Goal: Transaction & Acquisition: Purchase product/service

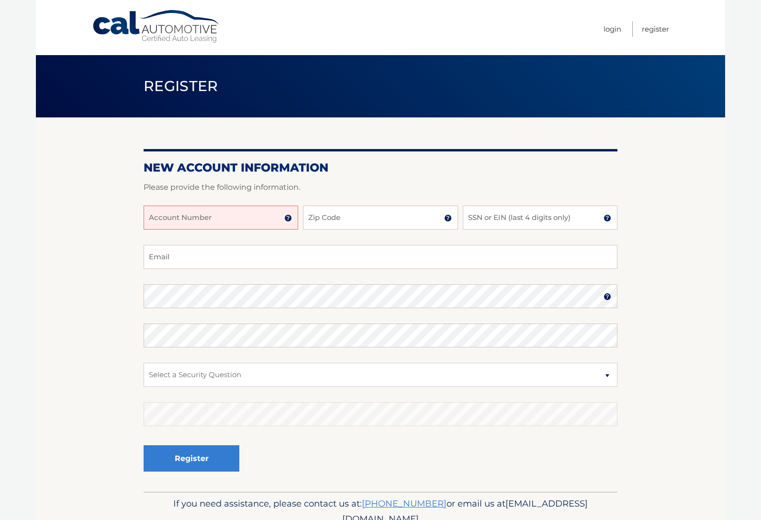
scroll to position [13, 0]
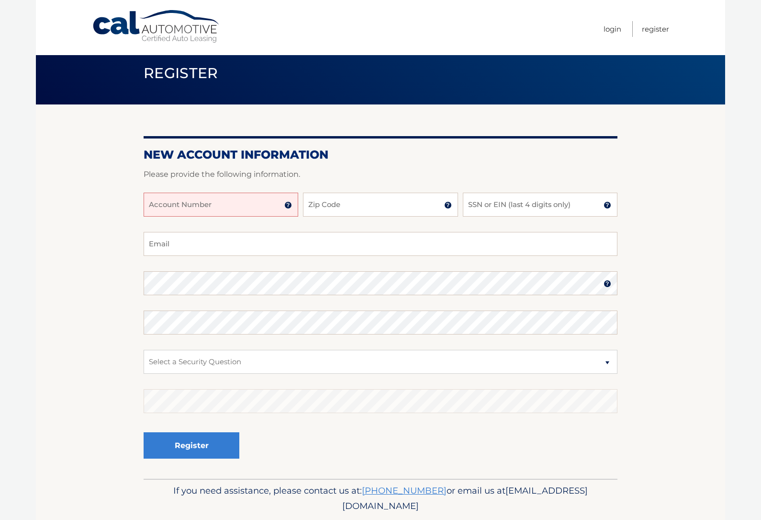
click at [257, 209] on input "Account Number" at bounding box center [221, 205] width 155 height 24
type input "44456017637"
click at [359, 197] on input "Zip Code" at bounding box center [380, 205] width 155 height 24
type input "10309"
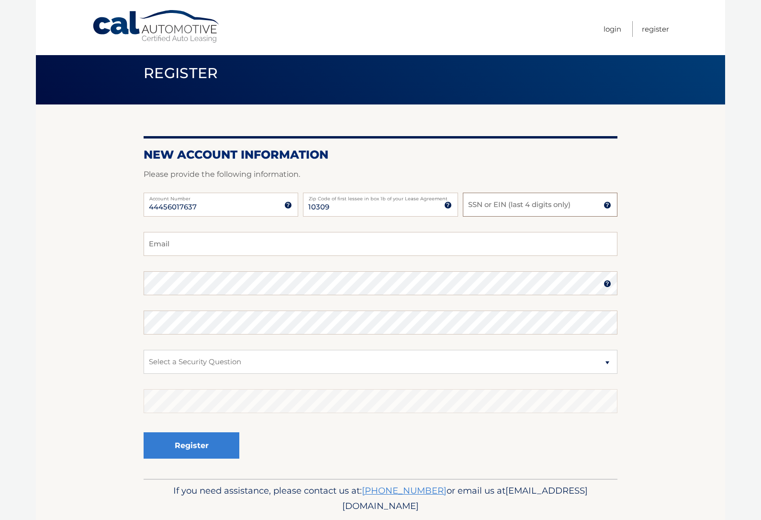
click at [522, 202] on input "SSN or EIN (last 4 digits only)" at bounding box center [540, 205] width 155 height 24
type input "7152"
click at [248, 252] on input "Email" at bounding box center [381, 244] width 474 height 24
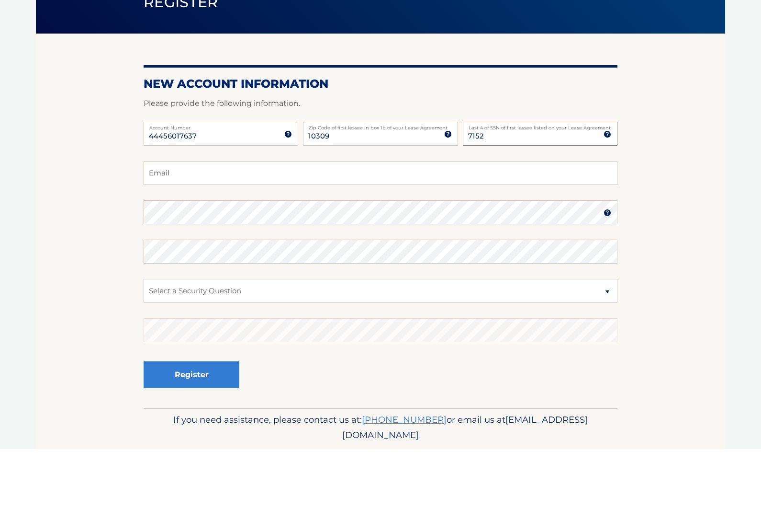
click at [542, 193] on input "7152" at bounding box center [540, 205] width 155 height 24
click at [179, 232] on input "Email" at bounding box center [381, 244] width 474 height 24
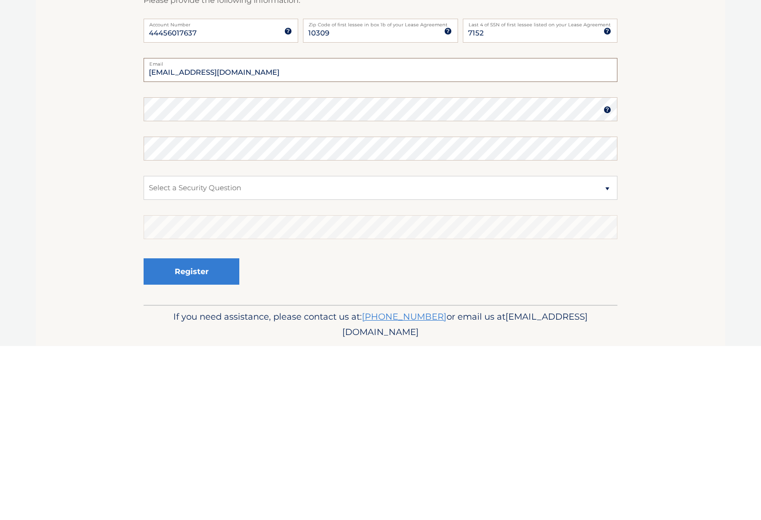
type input "jazminesoberano@gmail.com"
click at [423, 232] on fieldset "jazminesoberano@gmail.com Email Password Password should be a minimum of 6 char…" at bounding box center [381, 355] width 474 height 247
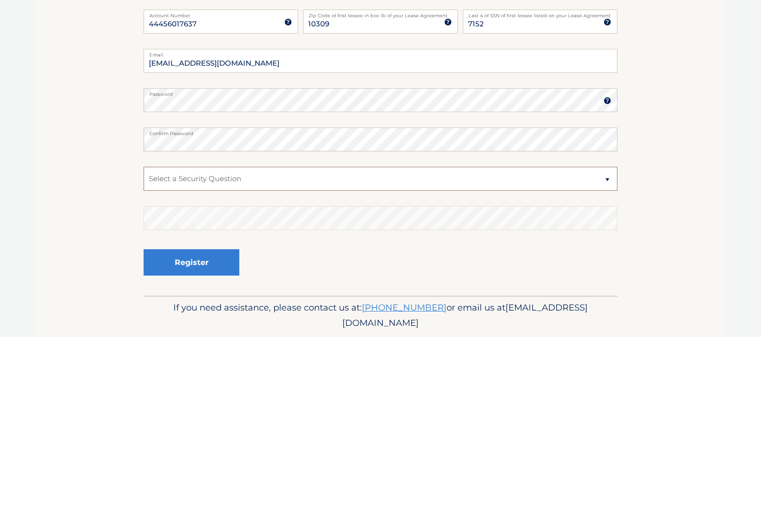
click at [432, 350] on select "Select a Security Question What was the name of your elementary school? What is…" at bounding box center [381, 362] width 474 height 24
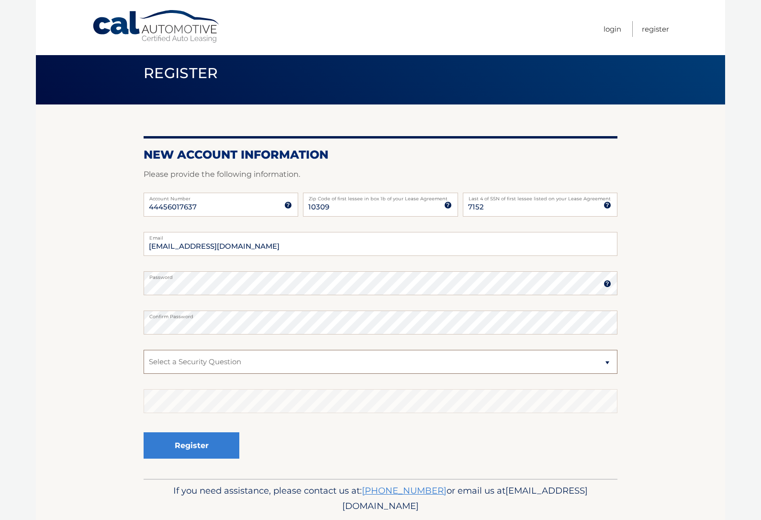
select select "2"
click at [253, 426] on fieldset "jazminesoberano@gmail.com Email Password Password should be a minimum of 6 char…" at bounding box center [381, 355] width 474 height 247
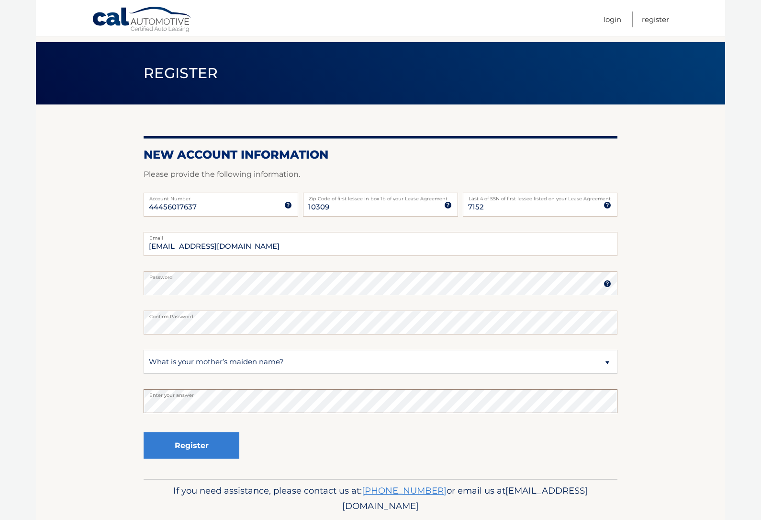
scroll to position [33, 0]
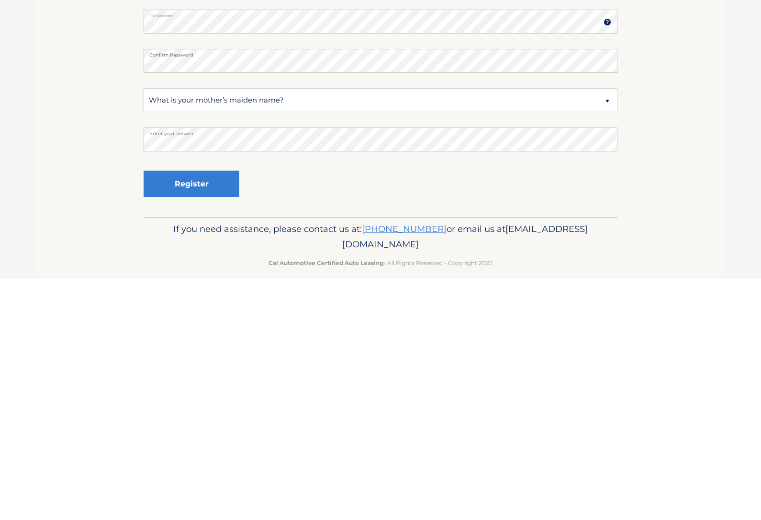
click at [207, 412] on button "Register" at bounding box center [192, 425] width 96 height 26
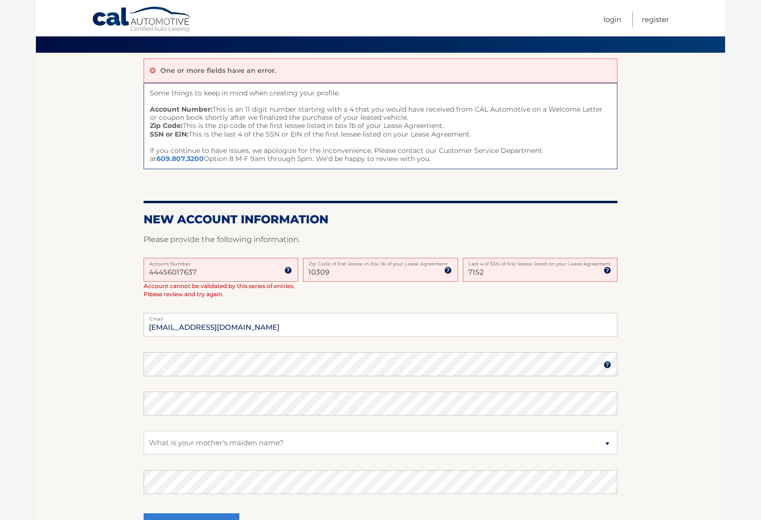
scroll to position [66, 0]
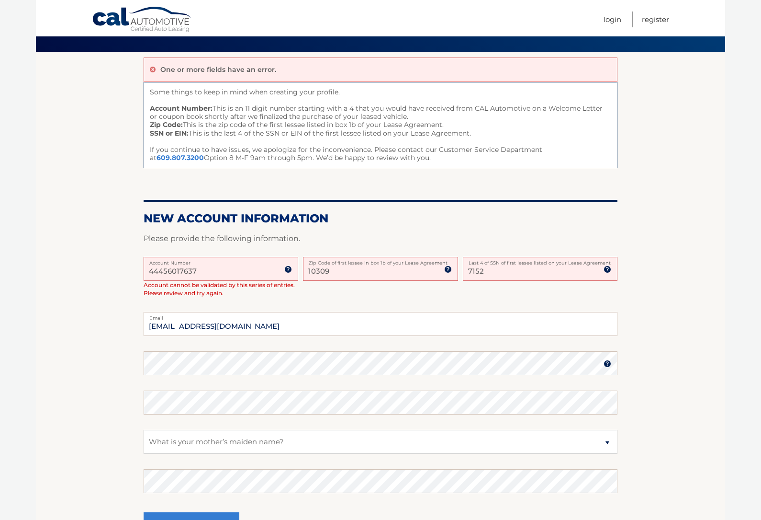
click at [527, 265] on input "7152" at bounding box center [540, 269] width 155 height 24
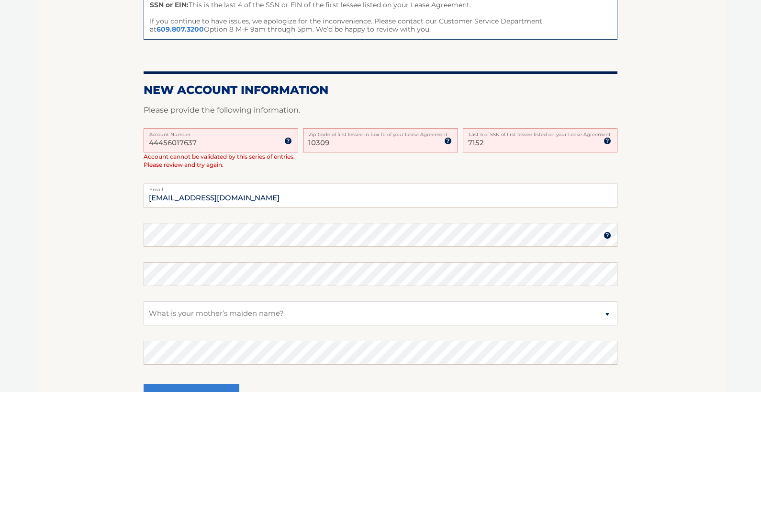
click at [511, 257] on input "7152" at bounding box center [540, 269] width 155 height 24
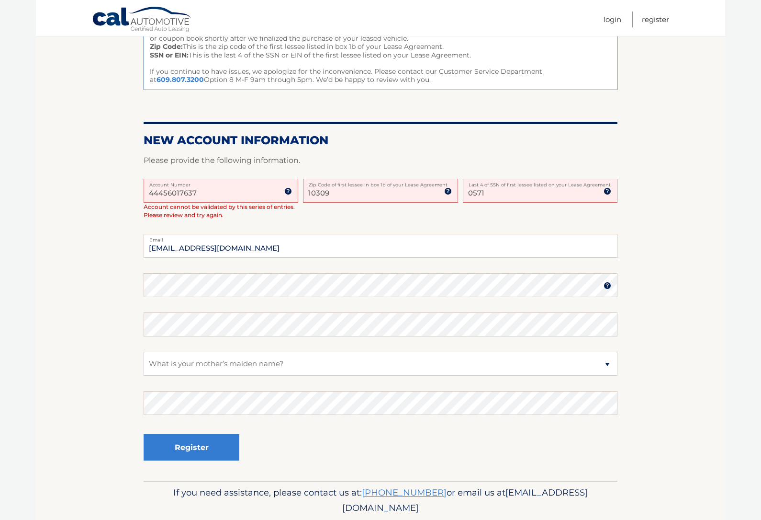
type input "0571"
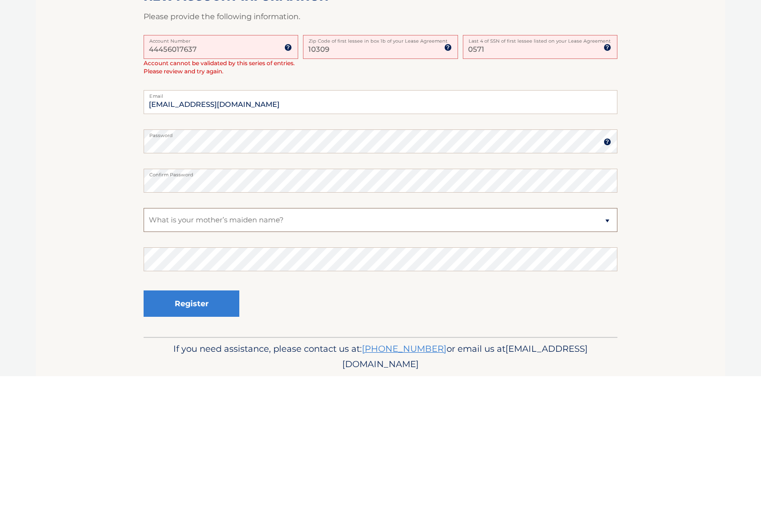
click at [391, 351] on select "Select a Security Question What was the name of your elementary school? What is…" at bounding box center [381, 363] width 474 height 24
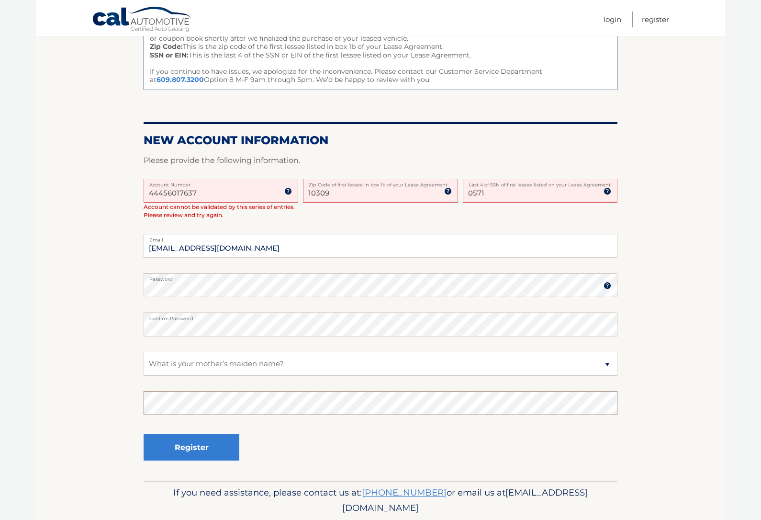
scroll to position [163, 0]
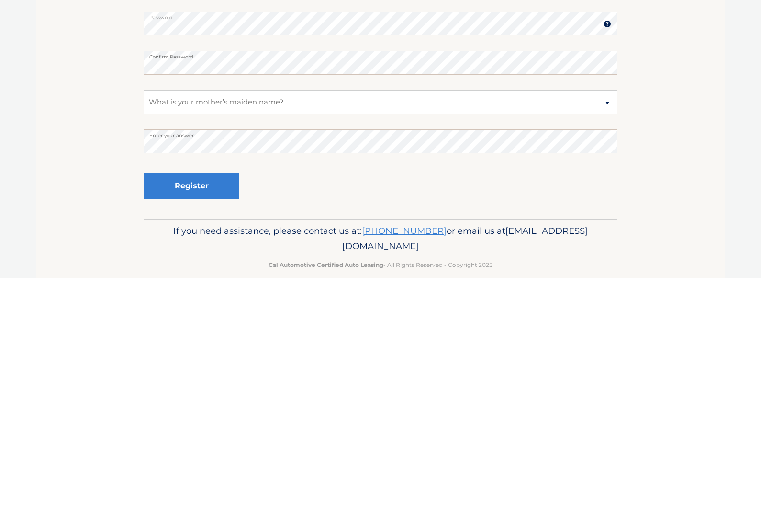
click at [211, 414] on button "Register" at bounding box center [192, 427] width 96 height 26
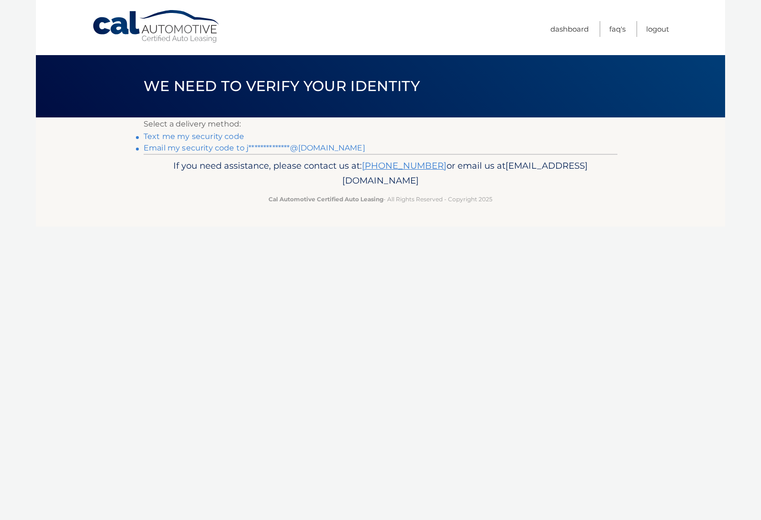
click at [275, 150] on link "**********" at bounding box center [255, 147] width 222 height 9
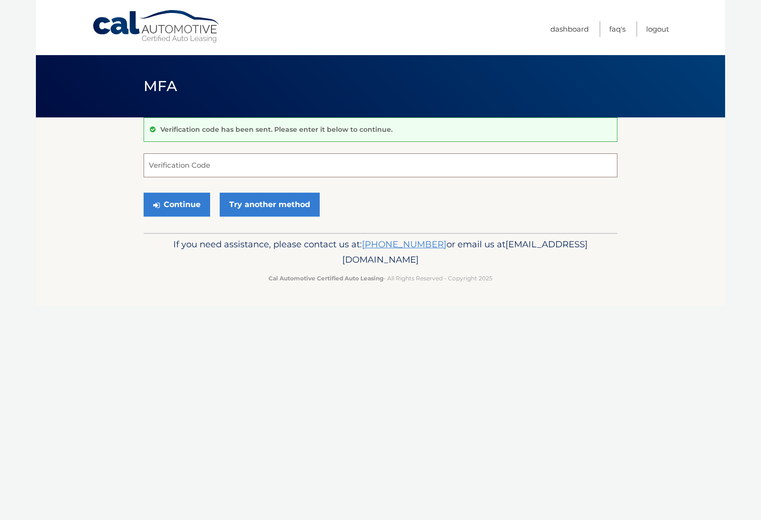
click at [324, 170] on input "Verification Code" at bounding box center [381, 165] width 474 height 24
type input "273832"
click at [176, 202] on button "Continue" at bounding box center [177, 205] width 67 height 24
click at [182, 199] on button "Continue" at bounding box center [177, 205] width 67 height 24
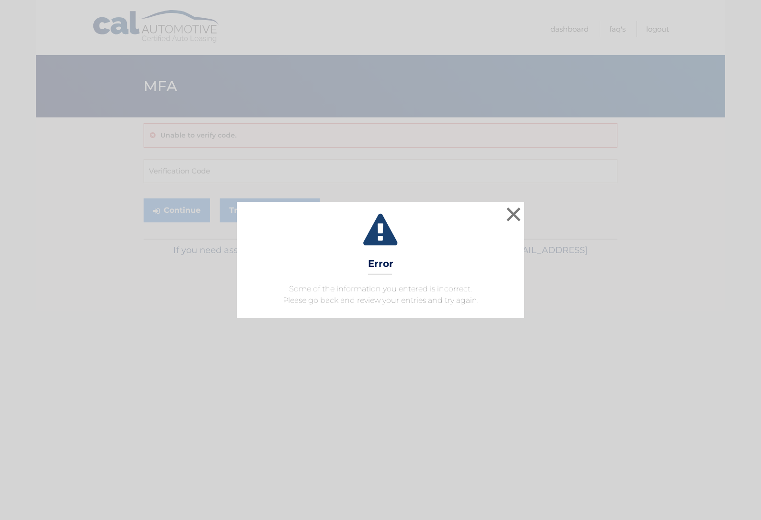
click at [520, 216] on button "×" at bounding box center [513, 213] width 19 height 19
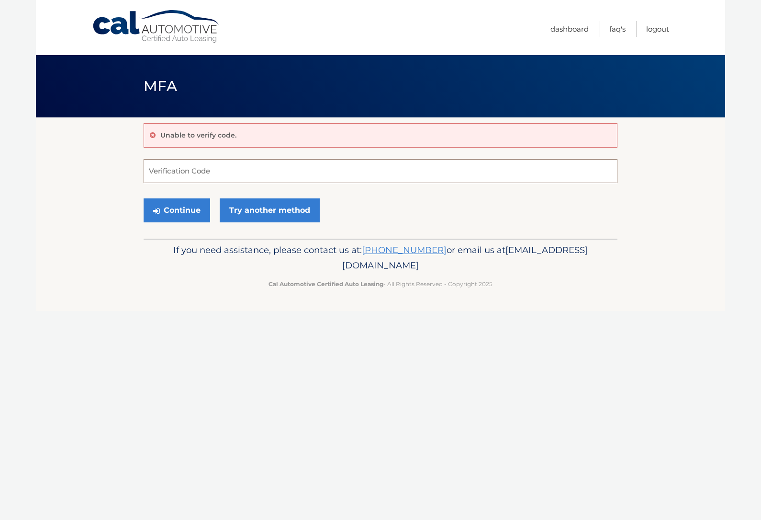
click at [351, 161] on input "Verification Code" at bounding box center [381, 171] width 474 height 24
type input "273832"
click at [183, 214] on button "Continue" at bounding box center [177, 210] width 67 height 24
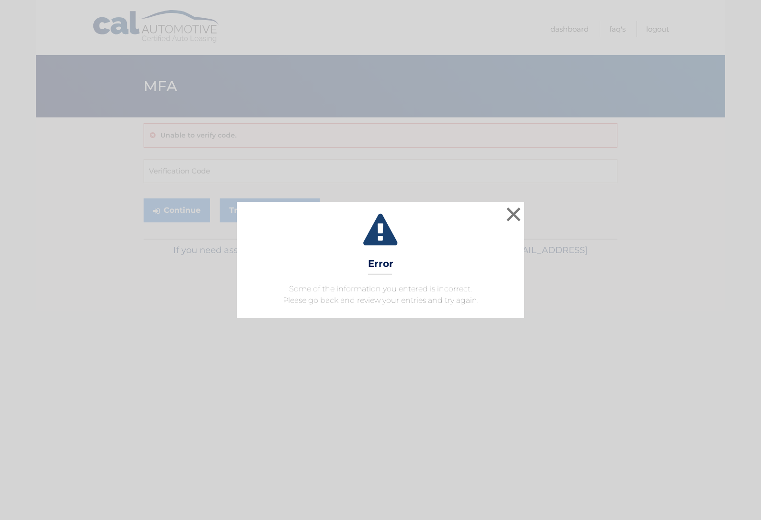
click at [517, 216] on button "×" at bounding box center [513, 213] width 19 height 19
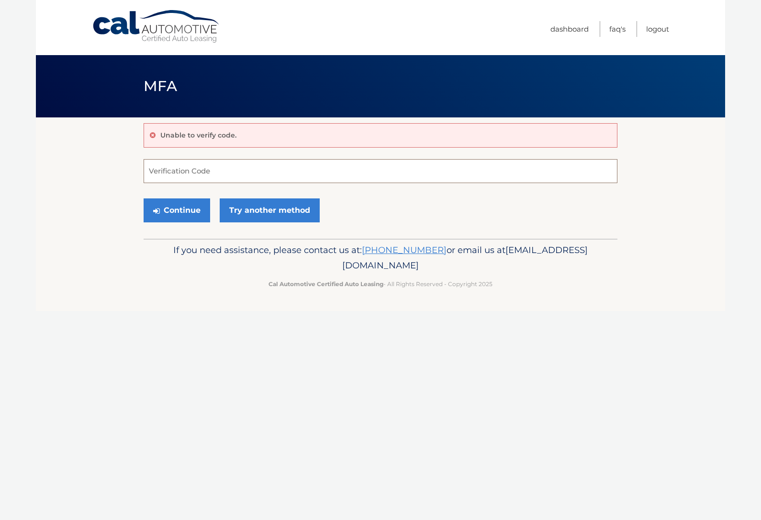
click at [377, 173] on input "Verification Code" at bounding box center [381, 171] width 474 height 24
paste input "is 273832"
click at [158, 170] on input "is 273832" at bounding box center [381, 171] width 474 height 24
type input "273832"
click at [177, 210] on button "Continue" at bounding box center [177, 210] width 67 height 24
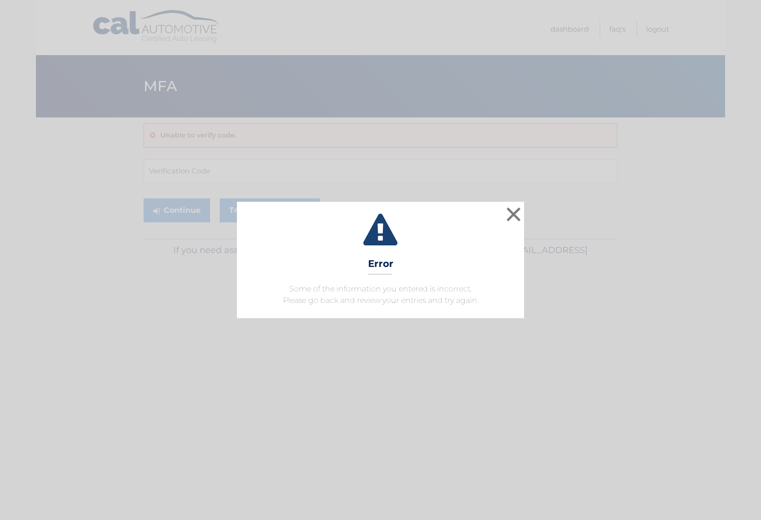
click at [516, 223] on button "×" at bounding box center [513, 213] width 19 height 19
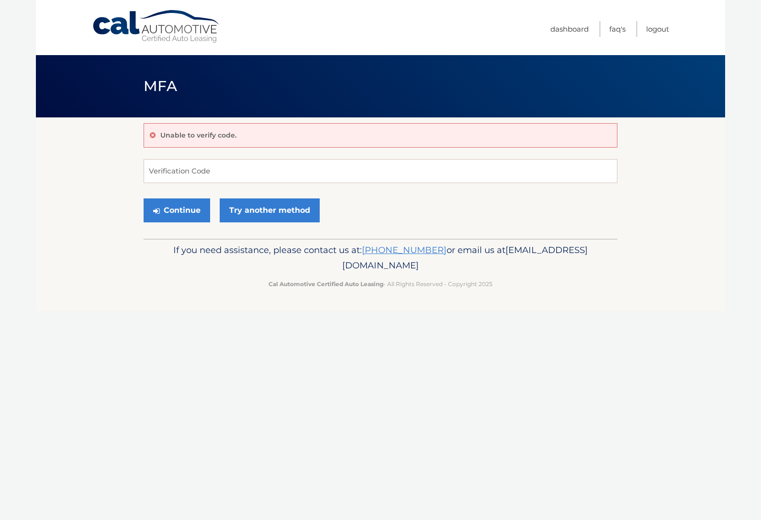
click at [251, 212] on link "Try another method" at bounding box center [270, 210] width 100 height 24
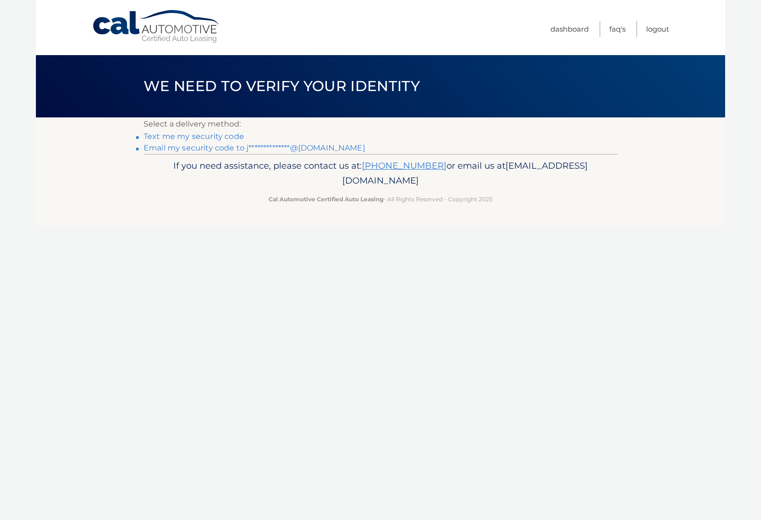
click at [256, 148] on link "**********" at bounding box center [255, 147] width 222 height 9
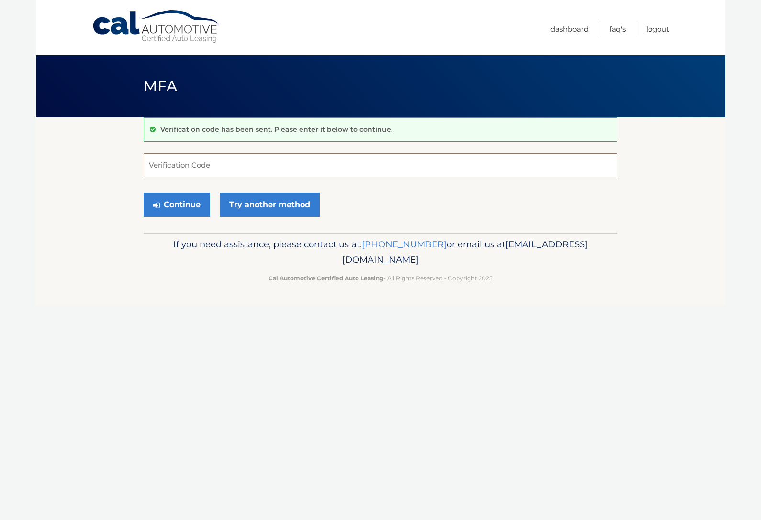
click at [316, 165] on input "Verification Code" at bounding box center [381, 165] width 474 height 24
type input "505538"
click at [181, 208] on button "Continue" at bounding box center [177, 205] width 67 height 24
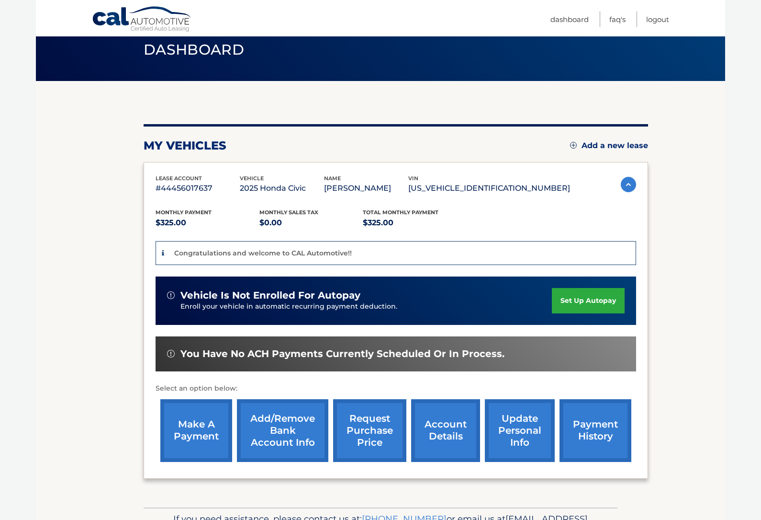
scroll to position [63, 0]
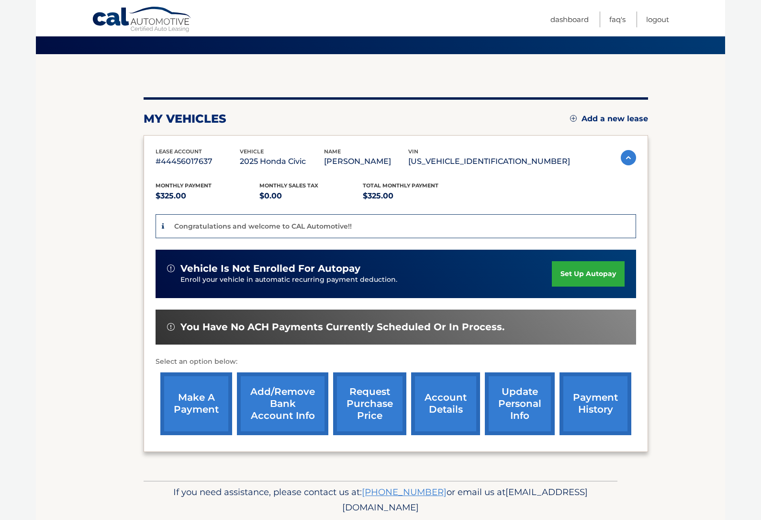
click at [167, 328] on img at bounding box center [171, 327] width 8 height 8
click at [591, 269] on link "set up autopay" at bounding box center [588, 273] width 73 height 25
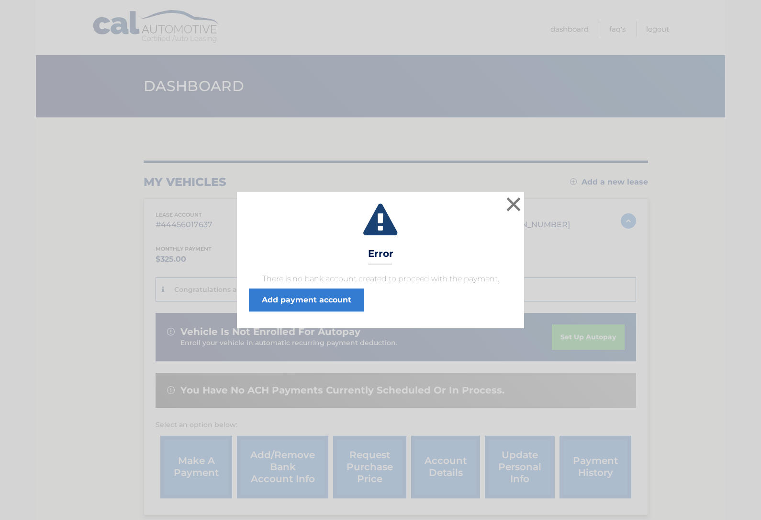
click at [297, 306] on link "Add payment account" at bounding box center [306, 299] width 115 height 23
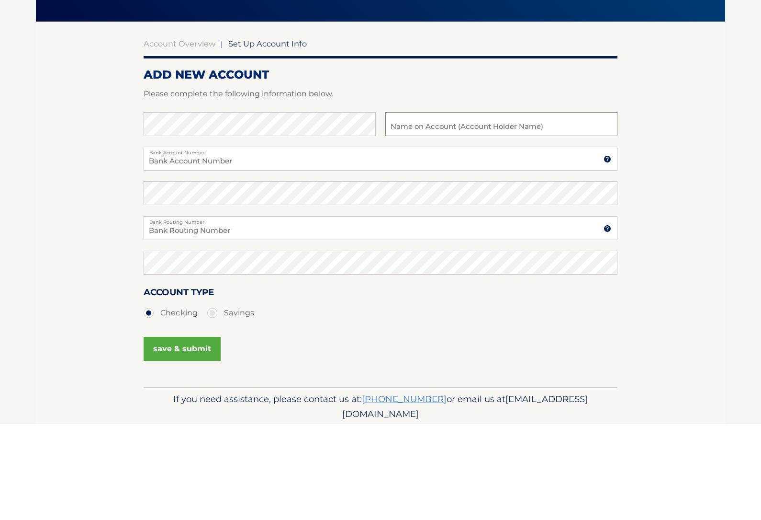
click at [503, 208] on input "text" at bounding box center [501, 220] width 232 height 24
type input "Jazmine Adrienna Soberano"
click at [191, 242] on input "Bank Account Number" at bounding box center [381, 254] width 474 height 24
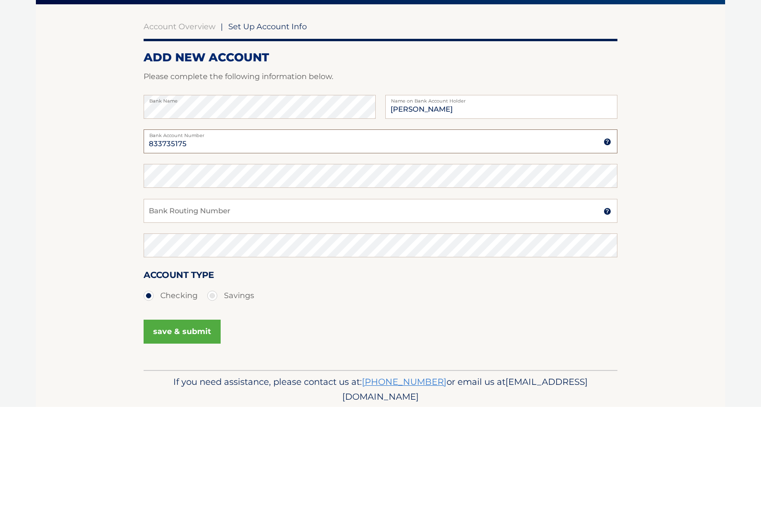
type input "833735175"
click at [287, 312] on input "Bank Routing Number" at bounding box center [381, 324] width 474 height 24
type input "021000021"
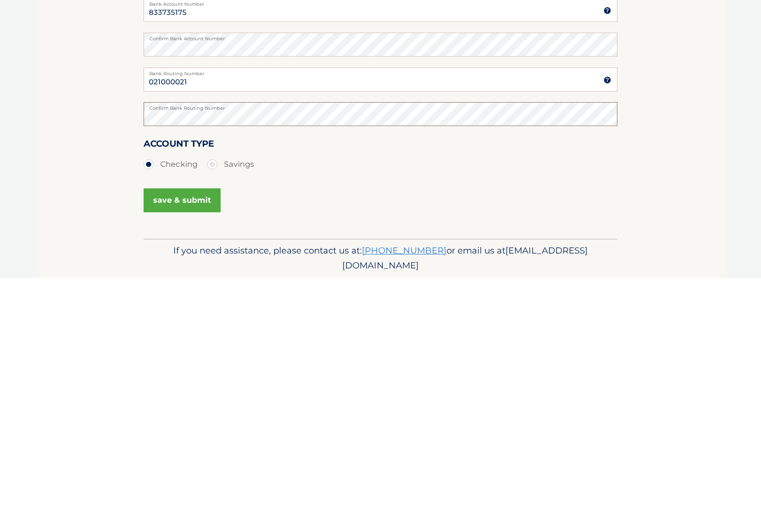
scroll to position [34, 0]
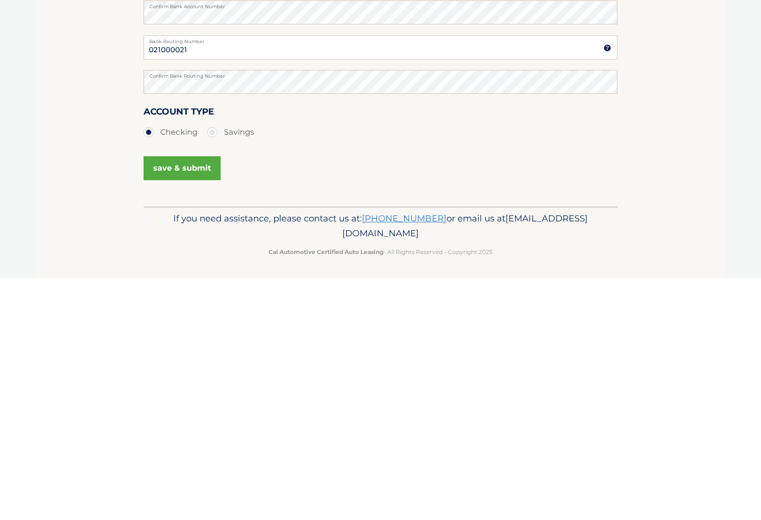
click at [186, 398] on button "save & submit" at bounding box center [182, 410] width 77 height 24
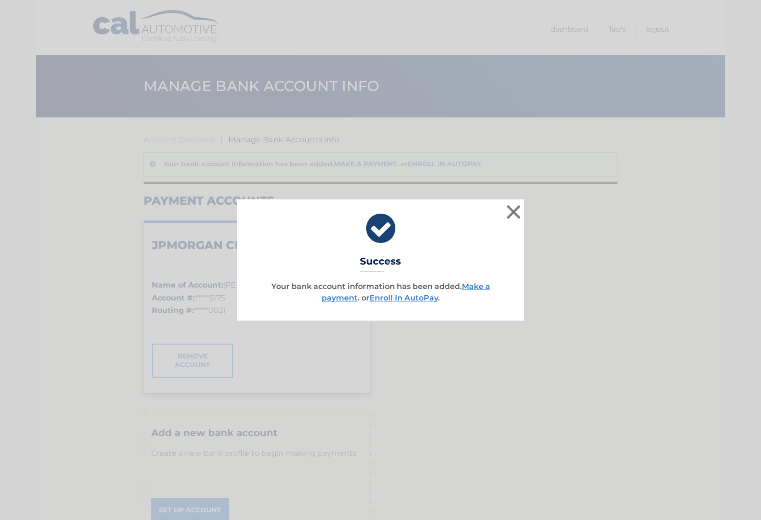
click at [522, 209] on button "×" at bounding box center [513, 211] width 19 height 19
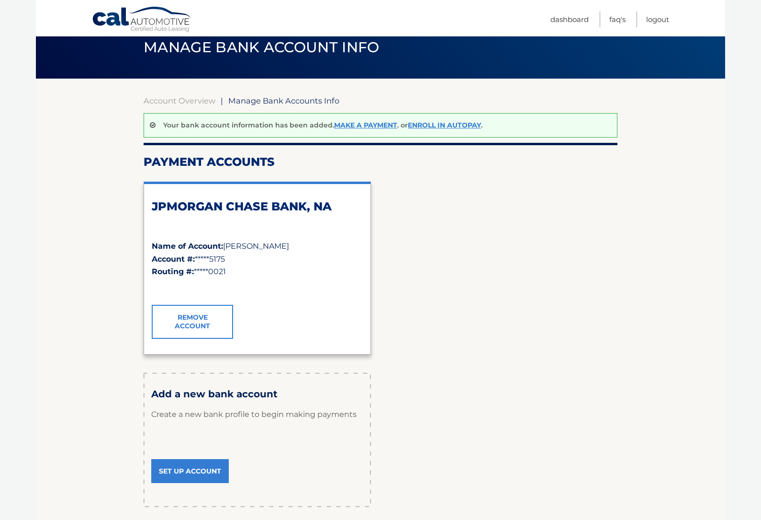
scroll to position [39, 0]
click at [367, 127] on link "Make a payment" at bounding box center [365, 124] width 63 height 9
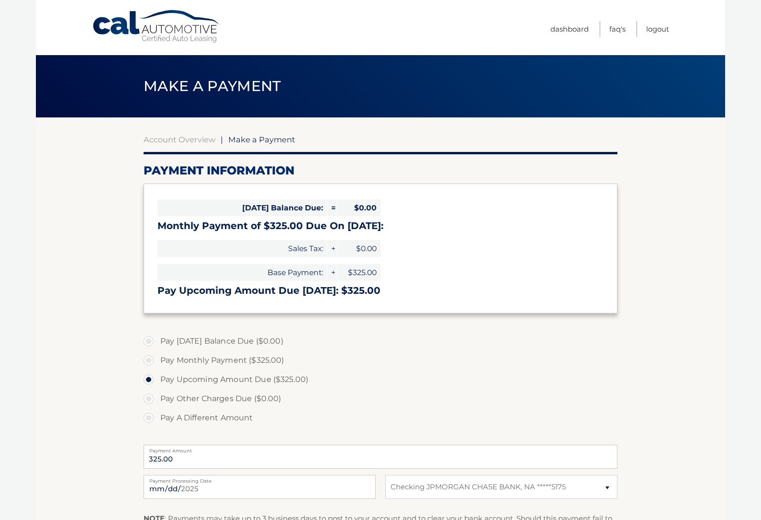
select select "NDMzMmE1NzQtNWJmNC00ZDIxLTg3OTktNDUxODdmOTQ5NGM5"
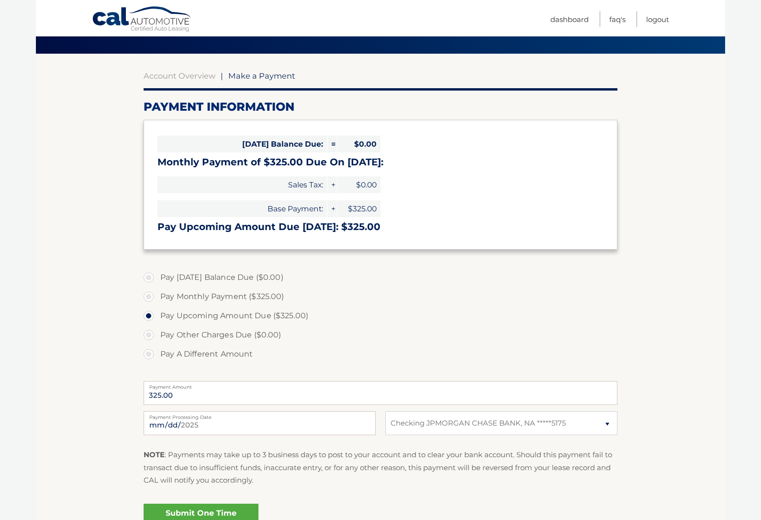
scroll to position [65, 0]
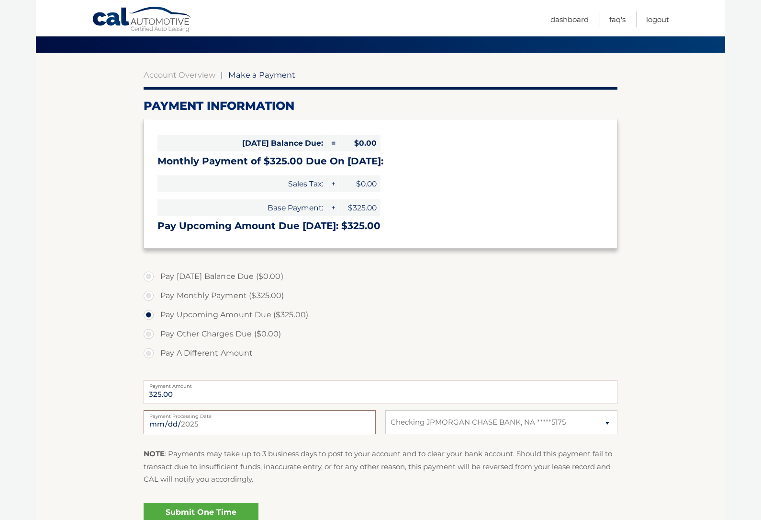
click at [301, 430] on input "[DATE]" at bounding box center [260, 422] width 232 height 24
type input "[DATE]"
click at [161, 294] on label "Pay Monthly Payment ($325.00)" at bounding box center [381, 295] width 474 height 19
click at [157, 294] on input "Pay Monthly Payment ($325.00)" at bounding box center [152, 293] width 10 height 15
radio input "true"
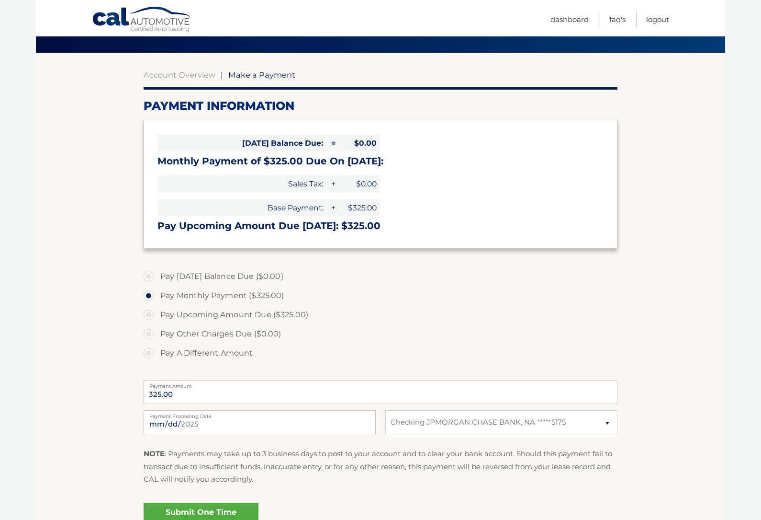
click at [152, 297] on label "Pay Monthly Payment ($325.00)" at bounding box center [381, 295] width 474 height 19
click at [152, 297] on input "Pay Monthly Payment ($325.00)" at bounding box center [152, 293] width 10 height 15
click at [154, 319] on label "Pay Upcoming Amount Due ($325.00)" at bounding box center [381, 314] width 474 height 19
click at [154, 319] on input "Pay Upcoming Amount Due ($325.00)" at bounding box center [152, 312] width 10 height 15
radio input "true"
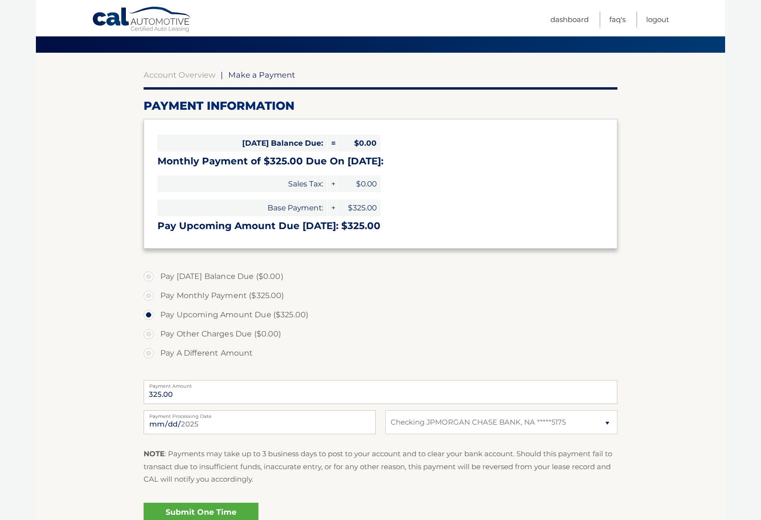
click at [148, 275] on label "Pay [DATE] Balance Due ($0.00)" at bounding box center [381, 276] width 474 height 19
click at [152, 280] on label "Pay [DATE] Balance Due ($0.00)" at bounding box center [381, 276] width 474 height 19
click at [154, 270] on label "Pay [DATE] Balance Due ($0.00)" at bounding box center [381, 276] width 474 height 19
click at [149, 299] on label "Pay Monthly Payment ($325.00)" at bounding box center [381, 295] width 474 height 19
click at [149, 299] on input "Pay Monthly Payment ($325.00)" at bounding box center [152, 293] width 10 height 15
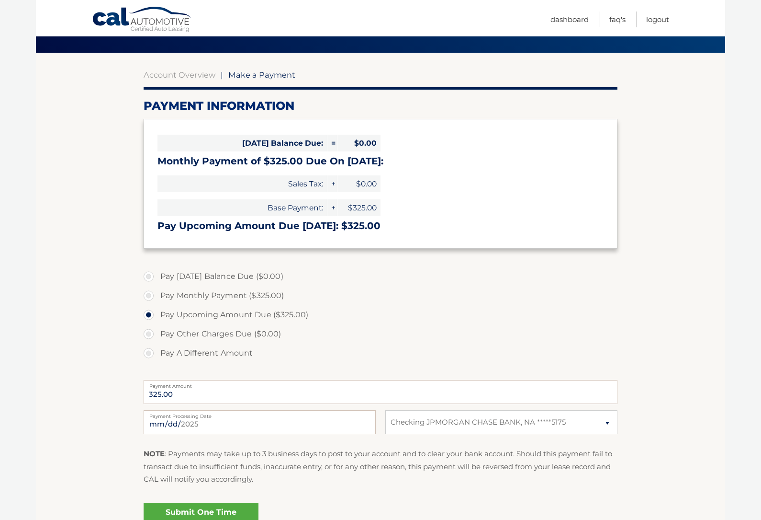
radio input "true"
click at [151, 317] on label "Pay Upcoming Amount Due ($325.00)" at bounding box center [381, 314] width 474 height 19
click at [151, 317] on input "Pay Upcoming Amount Due ($325.00)" at bounding box center [152, 312] width 10 height 15
radio input "true"
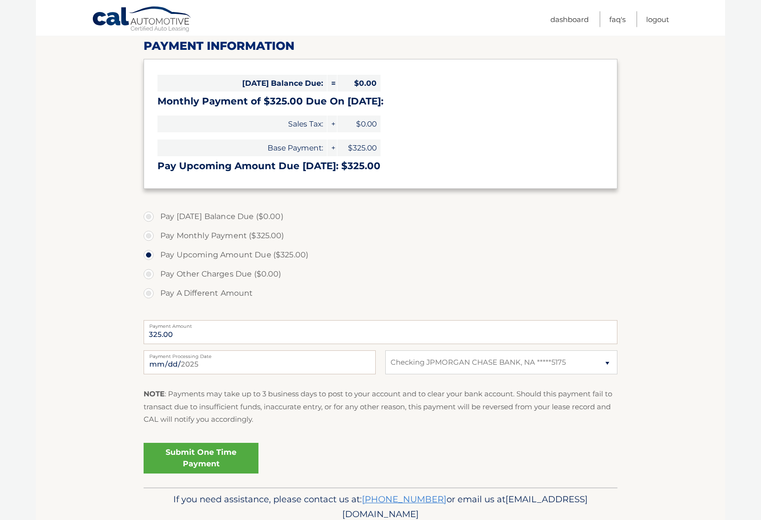
scroll to position [125, 0]
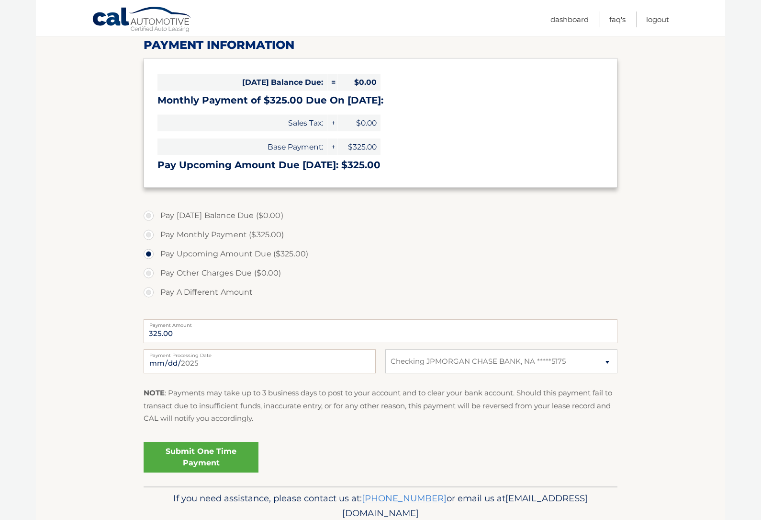
click at [205, 453] on link "Submit One Time Payment" at bounding box center [201, 457] width 115 height 31
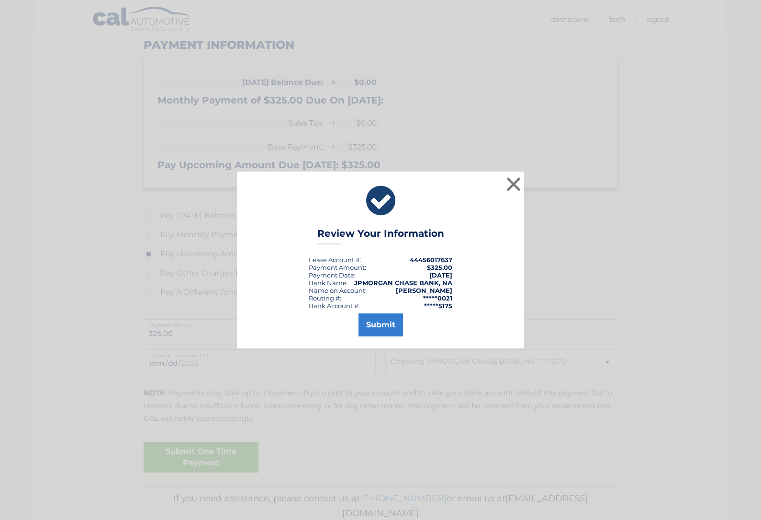
click at [383, 336] on button "Submit" at bounding box center [381, 324] width 45 height 23
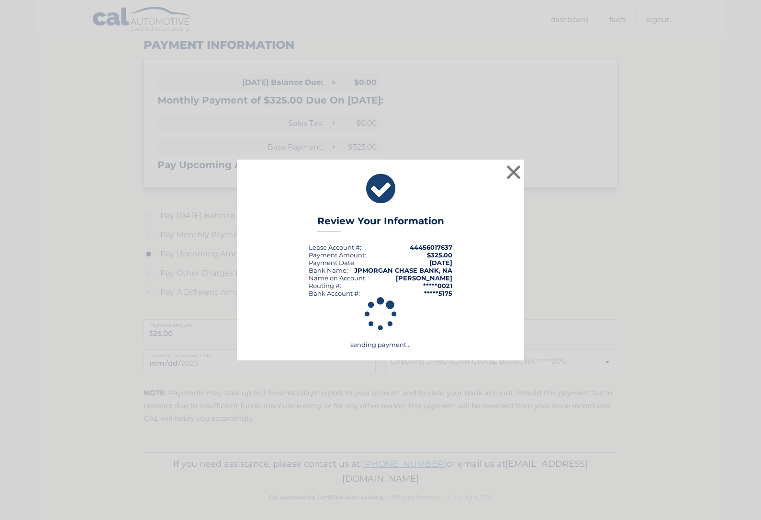
scroll to position [97, 0]
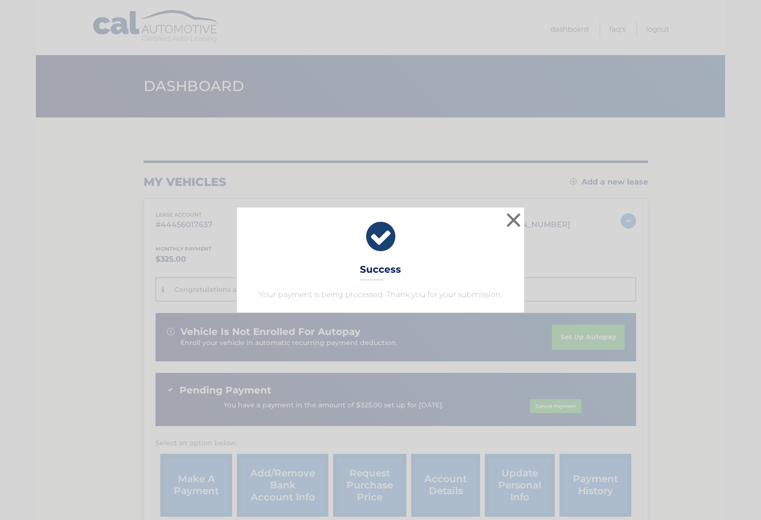
click at [518, 218] on button "×" at bounding box center [513, 219] width 19 height 19
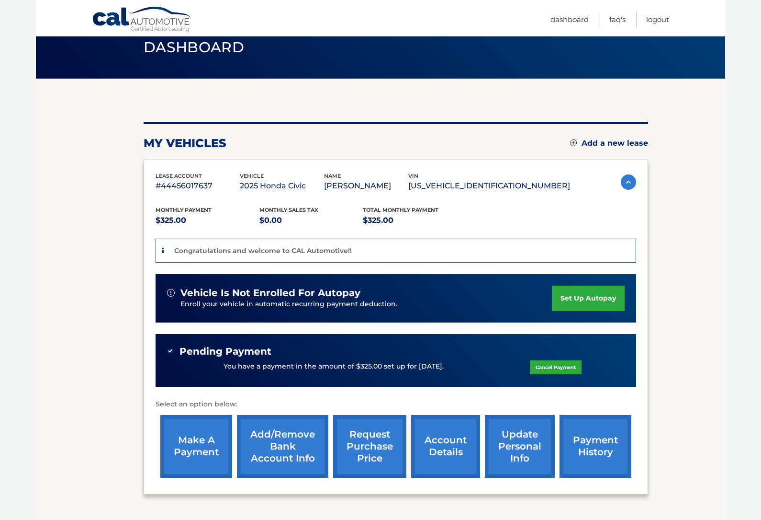
scroll to position [81, 0]
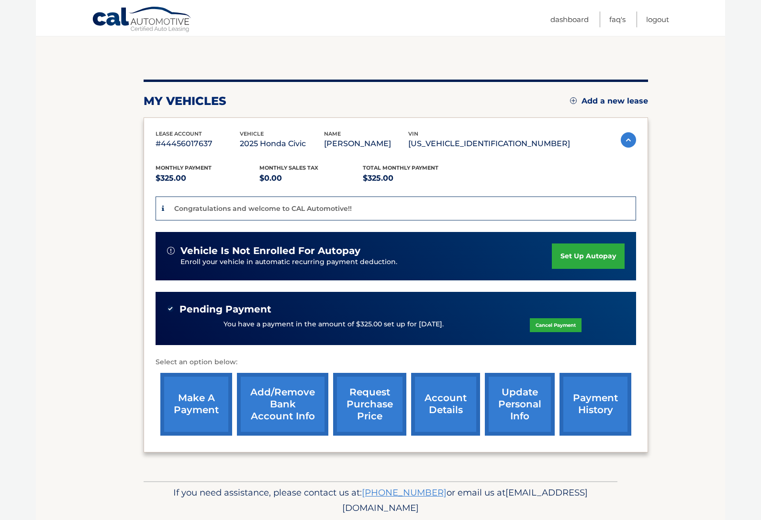
click at [438, 409] on link "account details" at bounding box center [445, 404] width 69 height 63
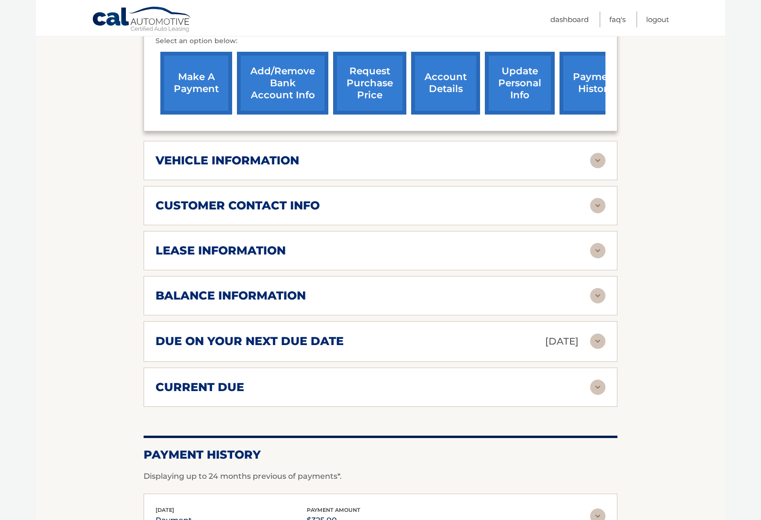
scroll to position [389, 0]
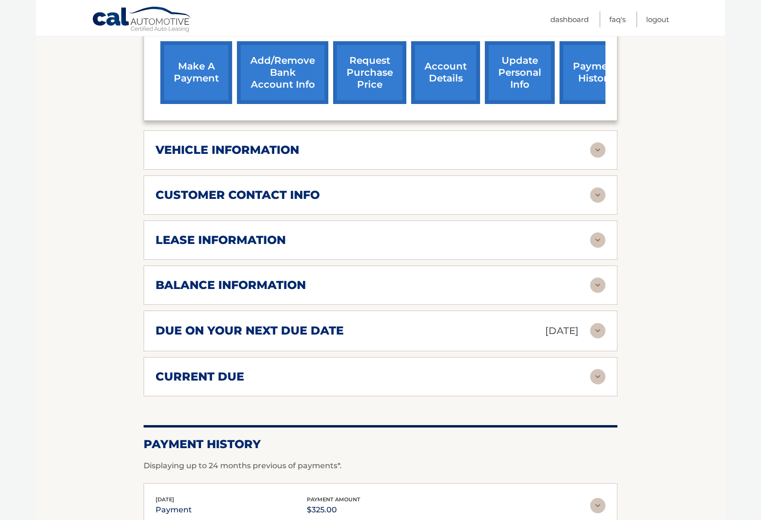
click at [596, 330] on img at bounding box center [597, 330] width 15 height 15
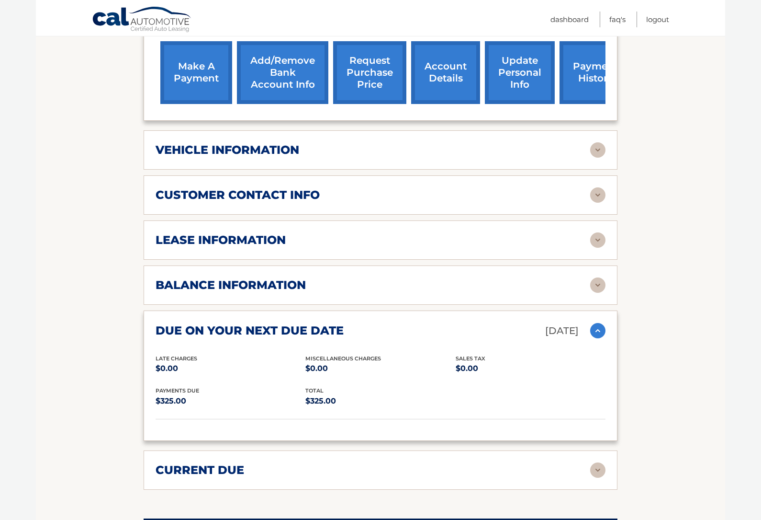
click at [605, 323] on img at bounding box center [597, 330] width 15 height 15
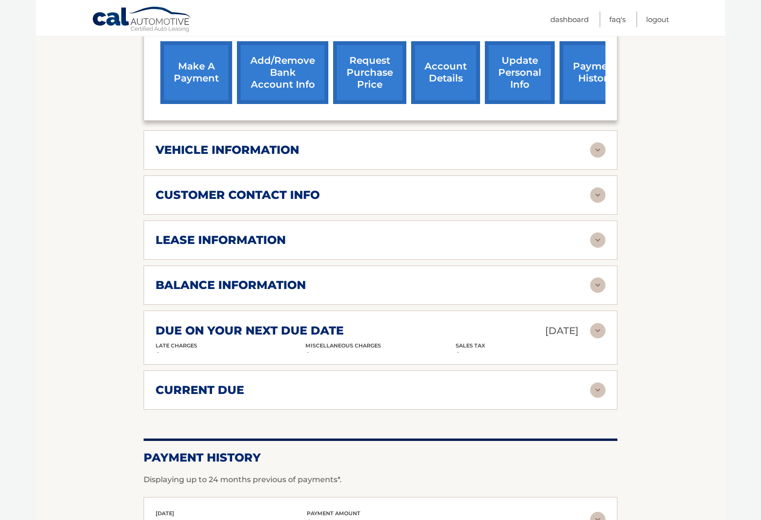
click at [605, 281] on img at bounding box center [597, 284] width 15 height 15
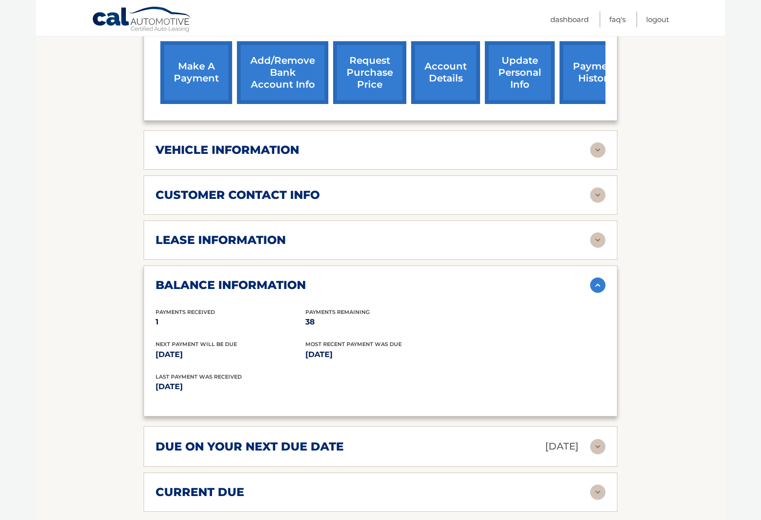
click at [613, 287] on div "balance information Payments Received 1 Payments Remaining 38 Next Payment will…" at bounding box center [381, 340] width 474 height 151
click at [598, 277] on img at bounding box center [597, 284] width 15 height 15
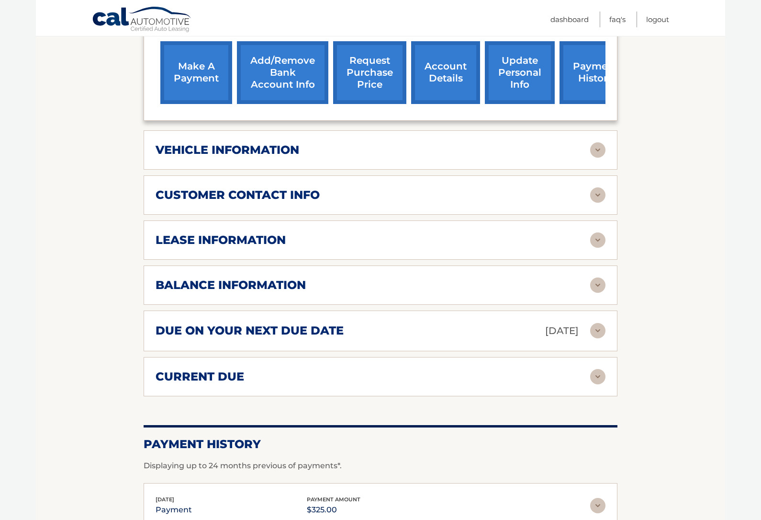
click at [599, 232] on img at bounding box center [597, 239] width 15 height 15
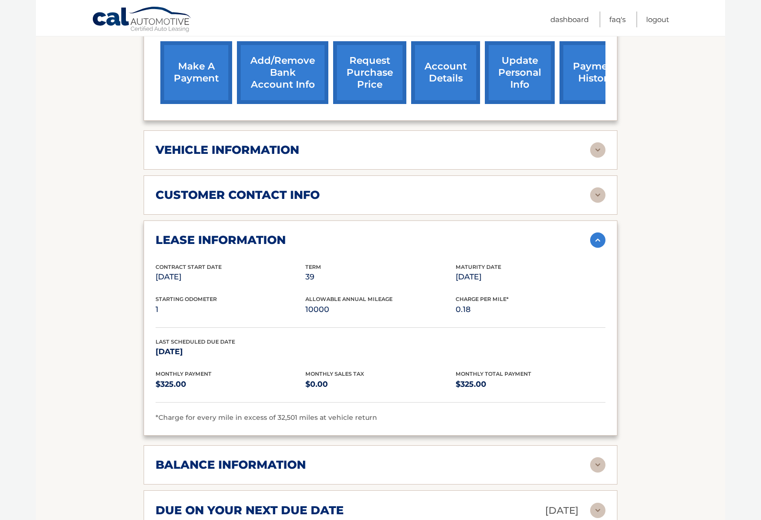
click at [594, 243] on img at bounding box center [597, 239] width 15 height 15
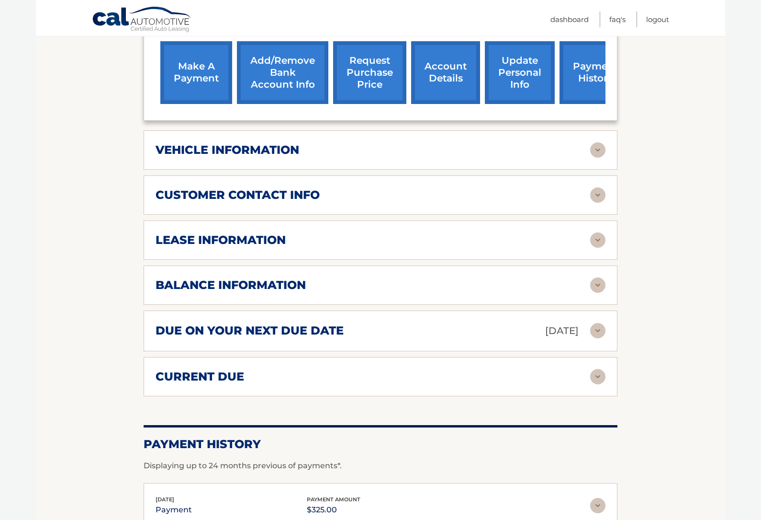
click at [598, 283] on img at bounding box center [597, 284] width 15 height 15
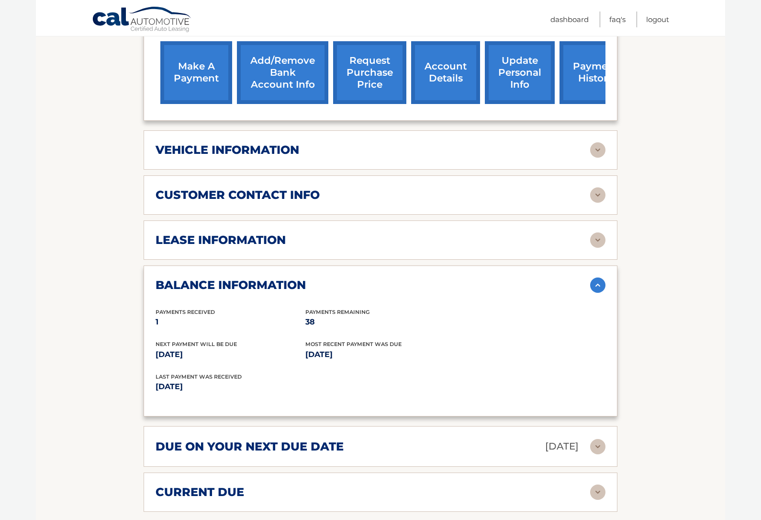
click at [196, 385] on p "Sep 12, 2025" at bounding box center [268, 386] width 225 height 13
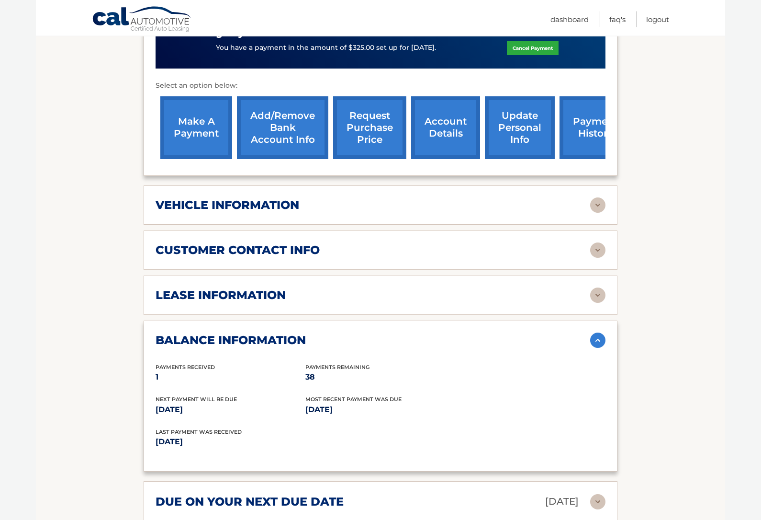
scroll to position [331, 0]
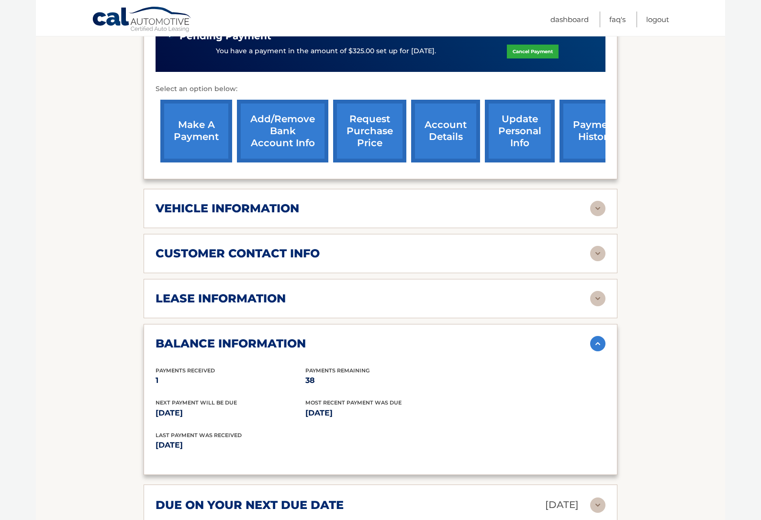
click at [596, 126] on link "payment history" at bounding box center [596, 131] width 72 height 63
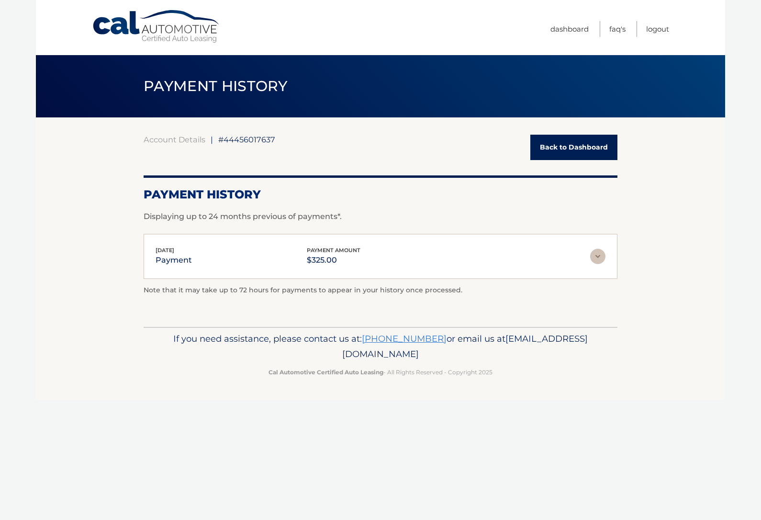
click at [568, 147] on link "Back to Dashboard" at bounding box center [574, 147] width 87 height 25
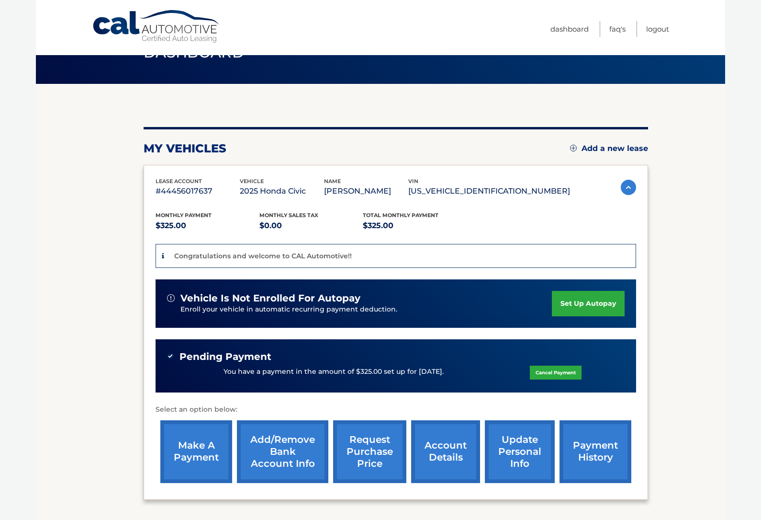
scroll to position [81, 0]
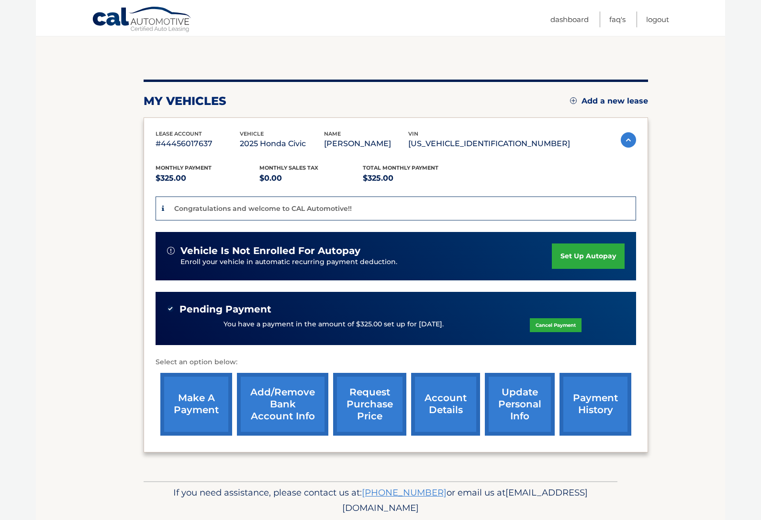
click at [597, 411] on link "payment history" at bounding box center [596, 404] width 72 height 63
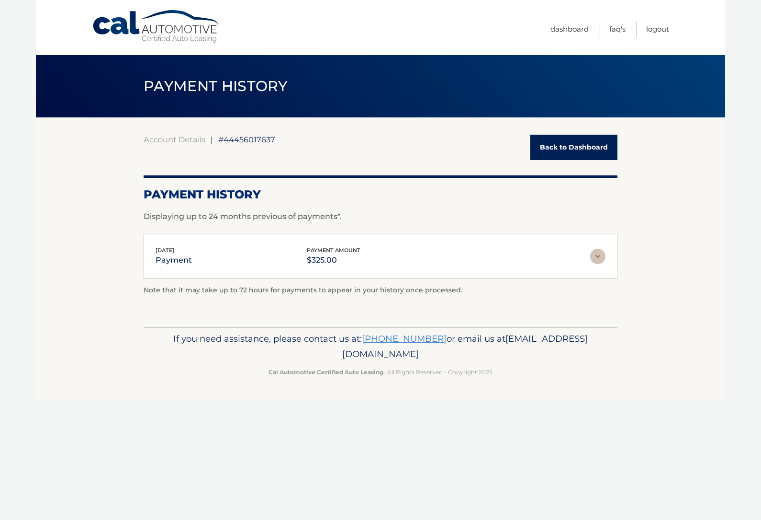
click at [571, 148] on link "Back to Dashboard" at bounding box center [574, 147] width 87 height 25
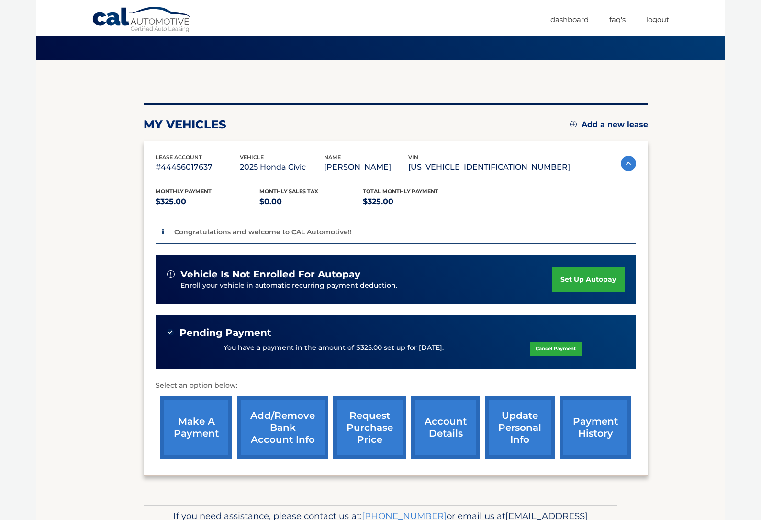
scroll to position [81, 0]
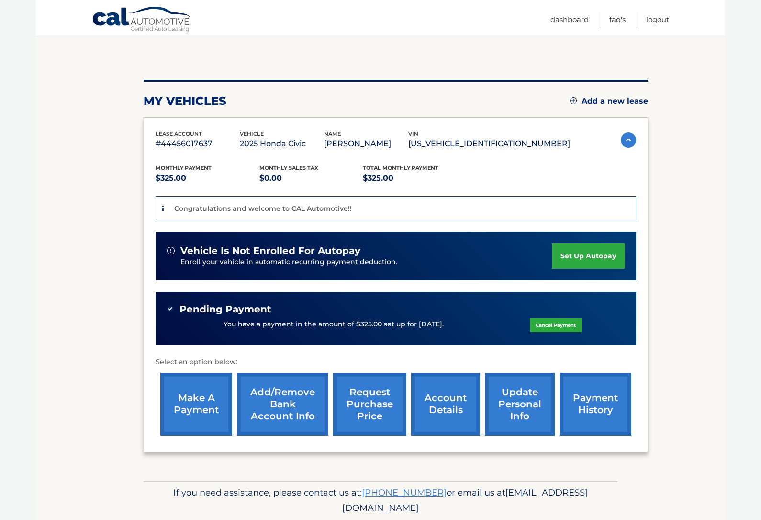
click at [442, 417] on link "account details" at bounding box center [445, 404] width 69 height 63
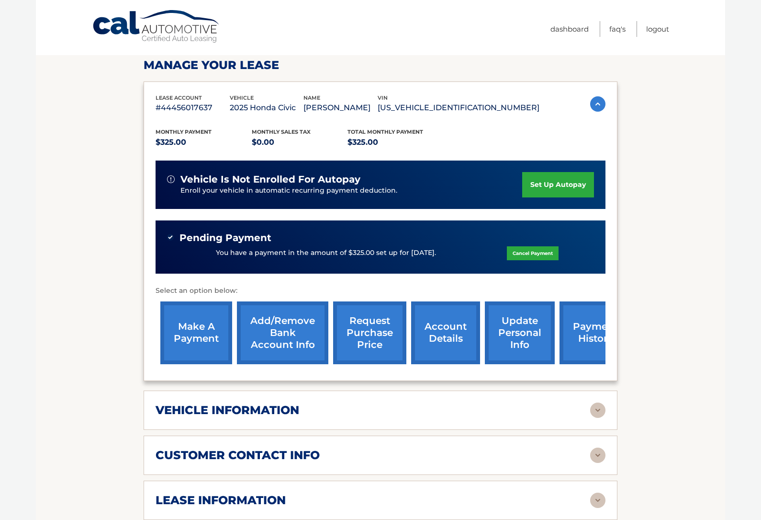
scroll to position [135, 0]
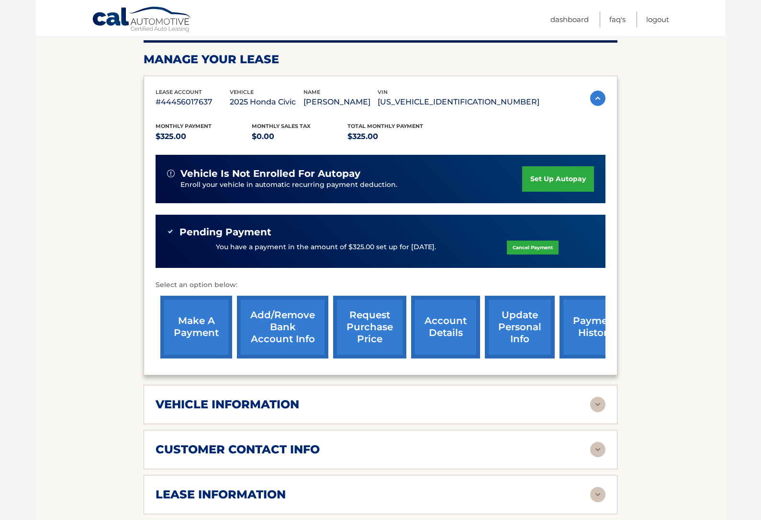
click at [509, 334] on link "update personal info" at bounding box center [520, 326] width 70 height 63
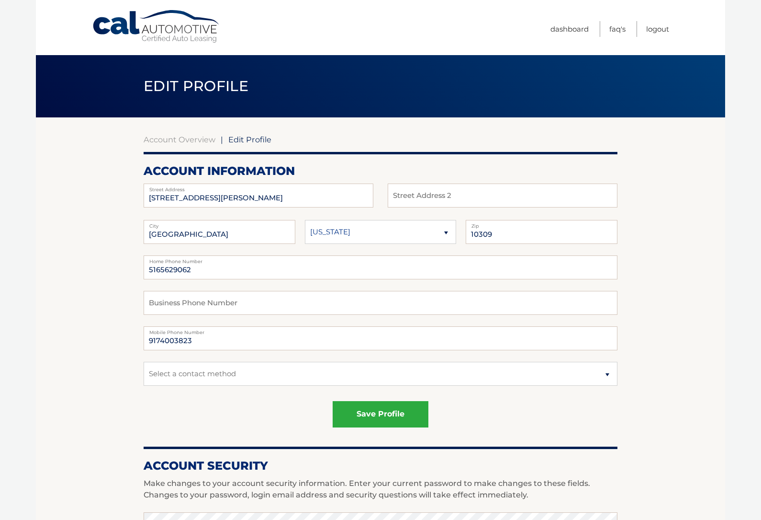
click at [317, 285] on fieldset "5165629062 Home Phone Number Business Phone Number 9174003823 Mobile Phone Numb…" at bounding box center [381, 326] width 474 height 142
click at [356, 265] on input "5165629062" at bounding box center [381, 267] width 474 height 24
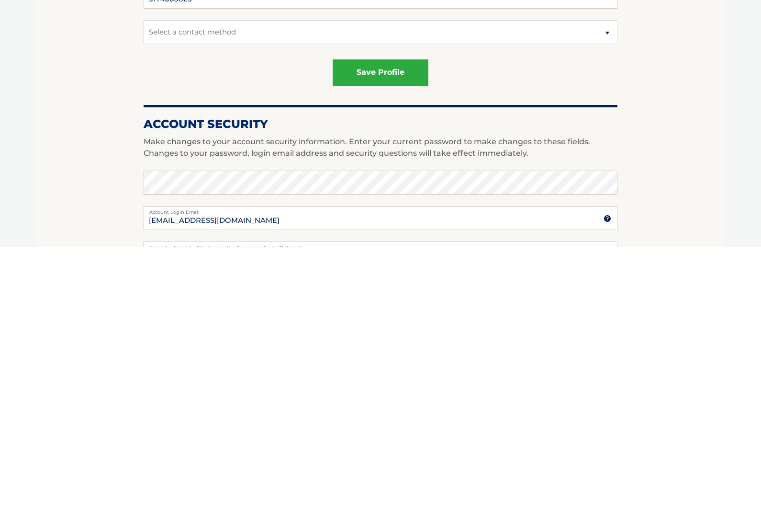
scroll to position [88, 0]
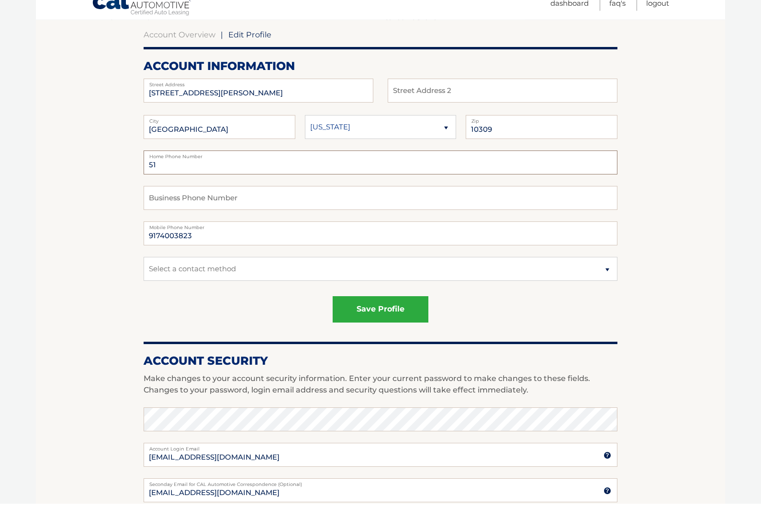
type input "5"
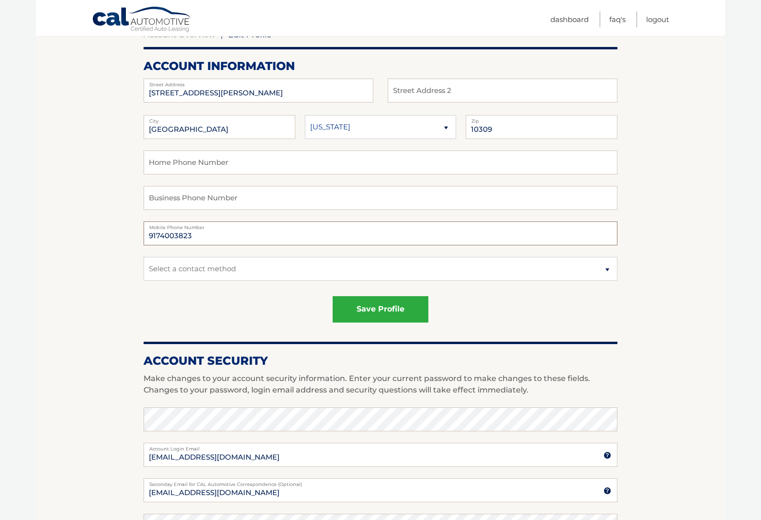
click at [419, 242] on input "9174003823" at bounding box center [381, 233] width 474 height 24
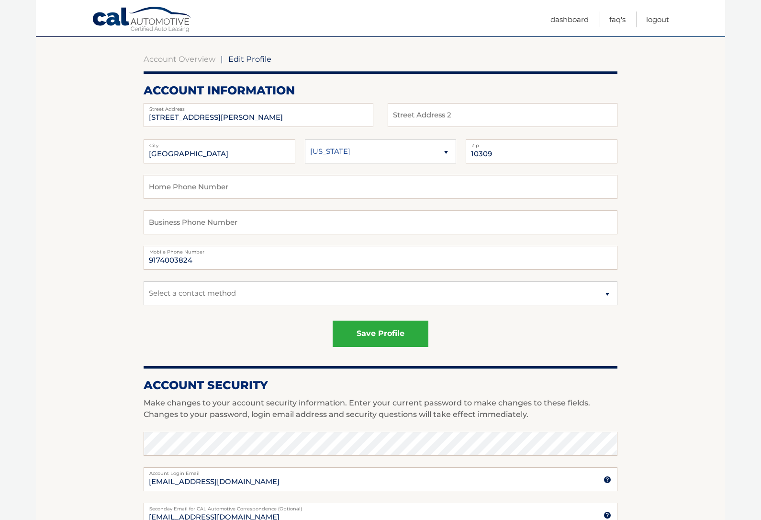
scroll to position [80, 0]
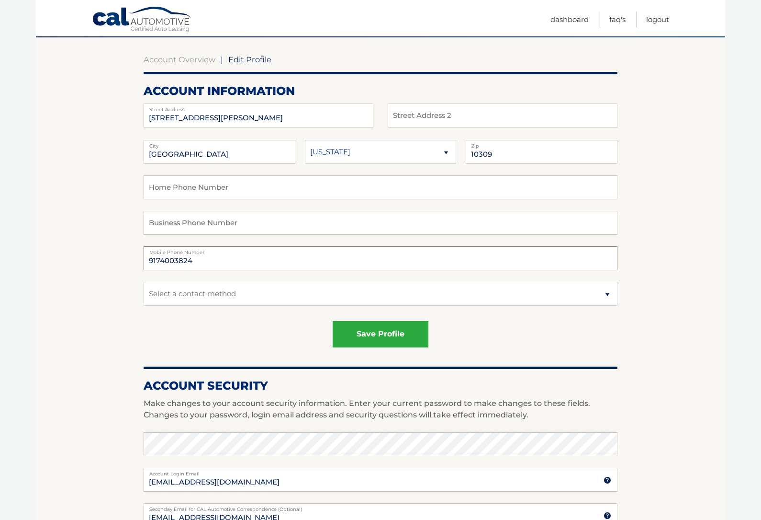
type input "9174003824"
click at [467, 297] on select "Select a contact method Mobile Home" at bounding box center [381, 294] width 474 height 24
select select "1"
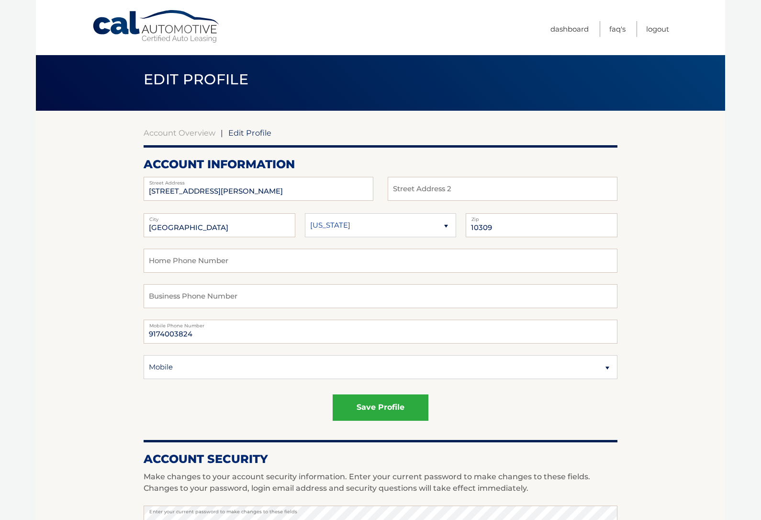
scroll to position [0, 0]
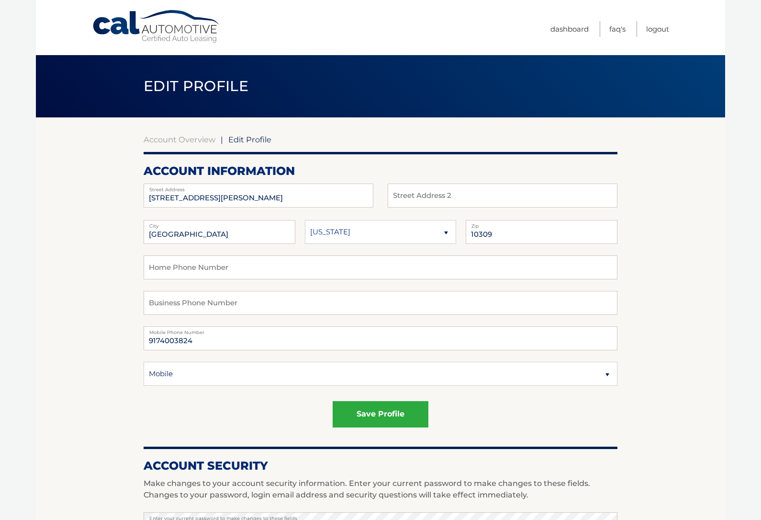
click at [364, 419] on button "save profile" at bounding box center [381, 414] width 96 height 26
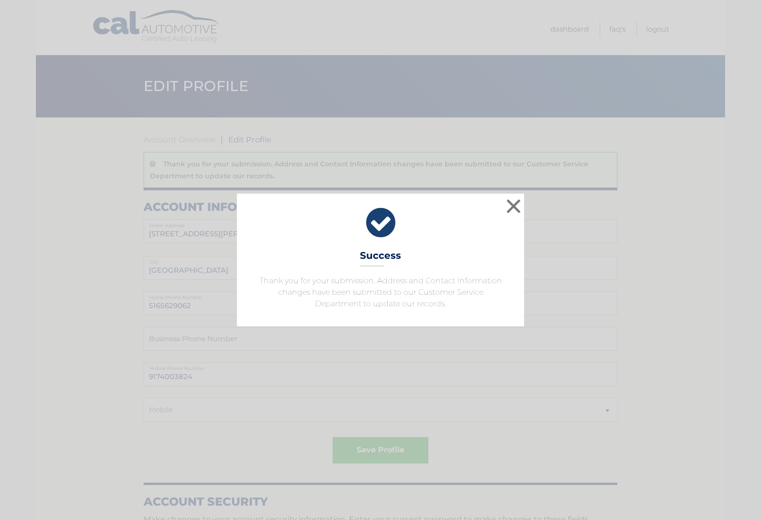
click at [510, 206] on button "×" at bounding box center [513, 205] width 19 height 19
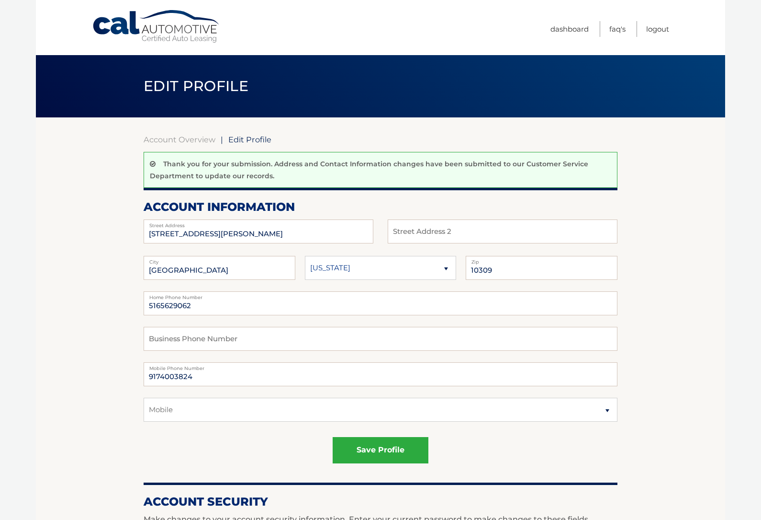
click at [564, 34] on link "Dashboard" at bounding box center [570, 29] width 38 height 16
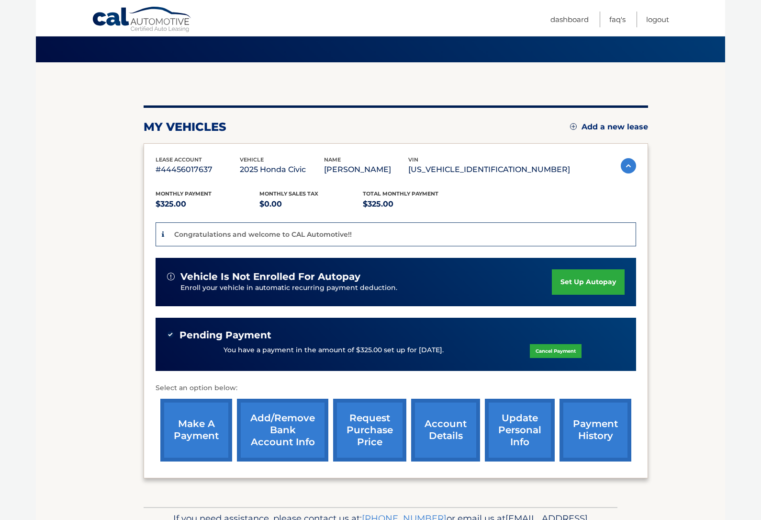
scroll to position [81, 0]
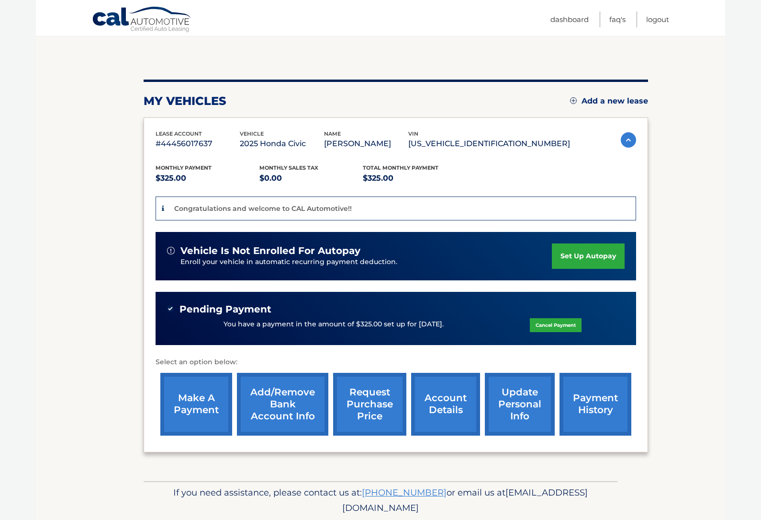
click at [449, 407] on link "account details" at bounding box center [445, 404] width 69 height 63
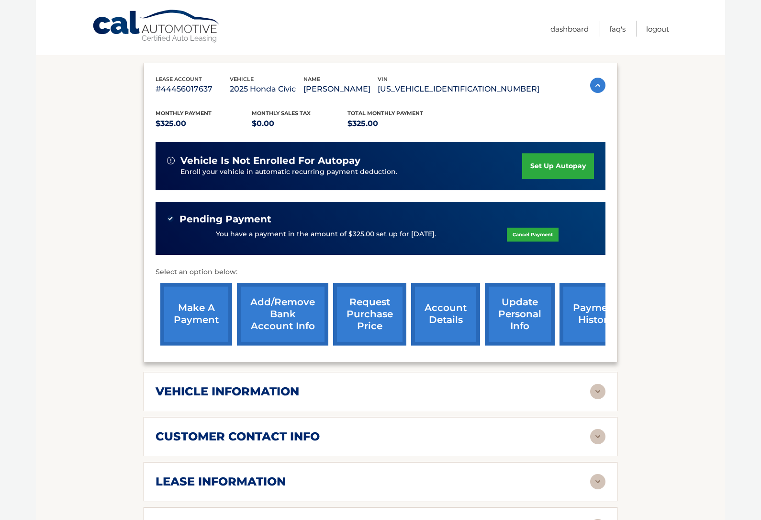
scroll to position [139, 0]
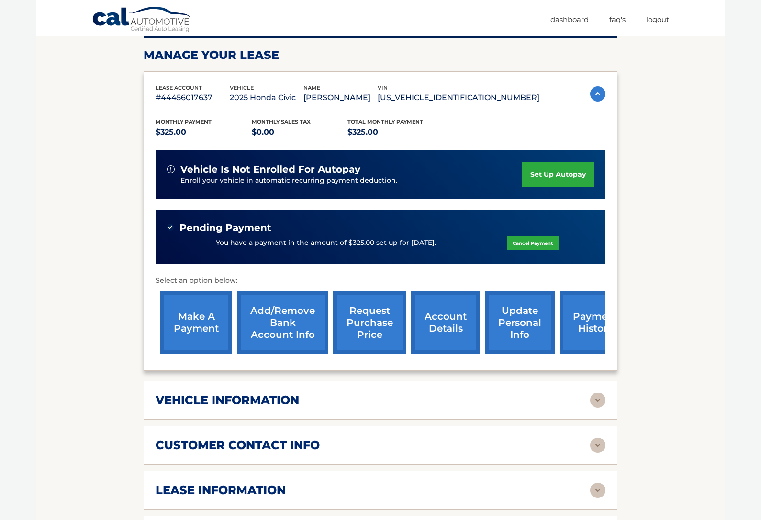
click at [386, 234] on div "You have a payment in the amount of $325.00 set up for [DATE]. Cancel Payment" at bounding box center [380, 243] width 427 height 18
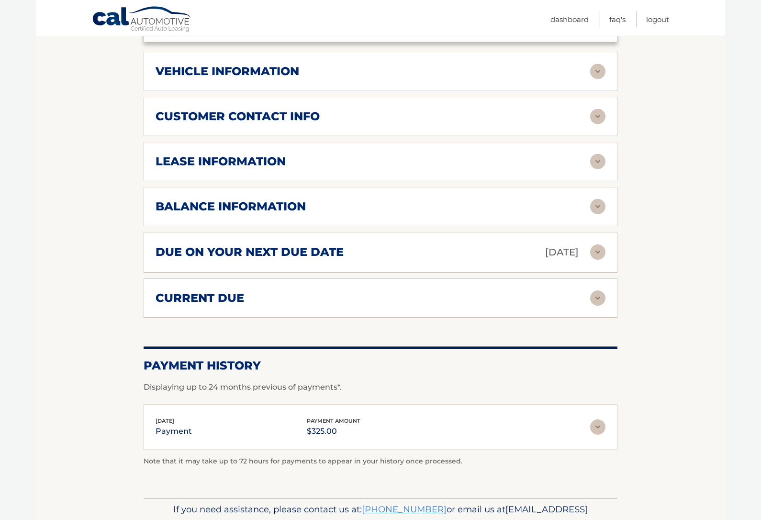
scroll to position [484, 0]
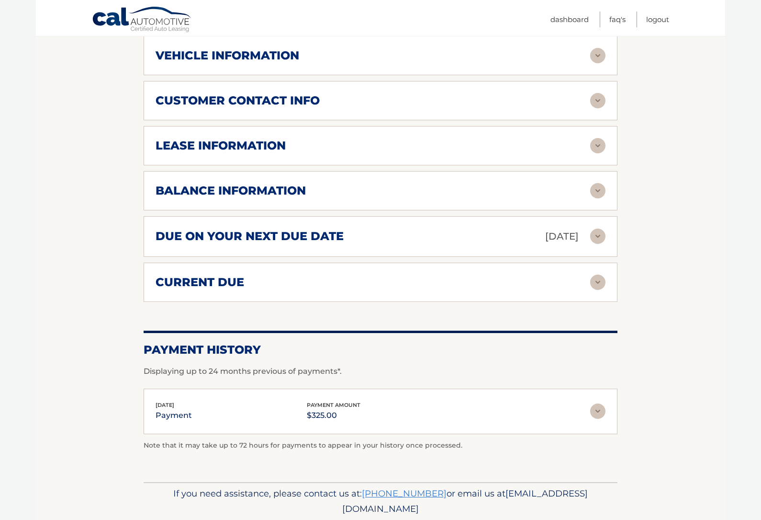
click at [611, 398] on div "[DATE] payment payment amount $325.00 Late Charges $0.00 Miscelleneous Charges*…" at bounding box center [381, 410] width 474 height 45
click at [600, 408] on img at bounding box center [597, 410] width 15 height 15
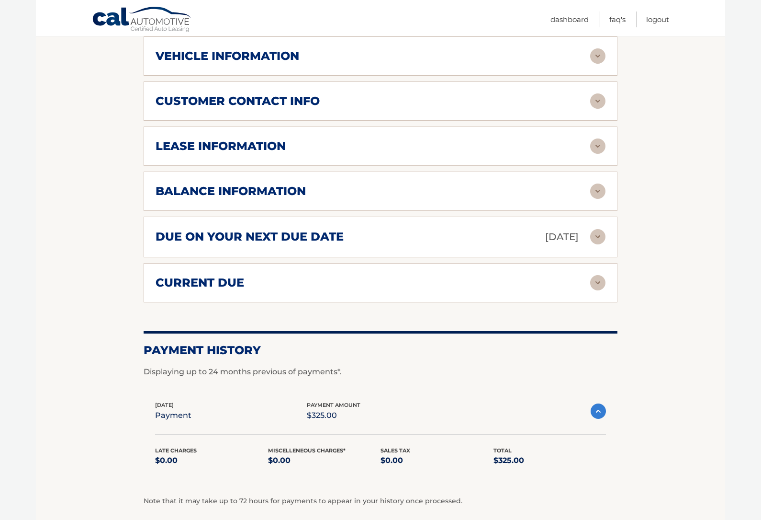
click at [602, 408] on img at bounding box center [598, 410] width 15 height 15
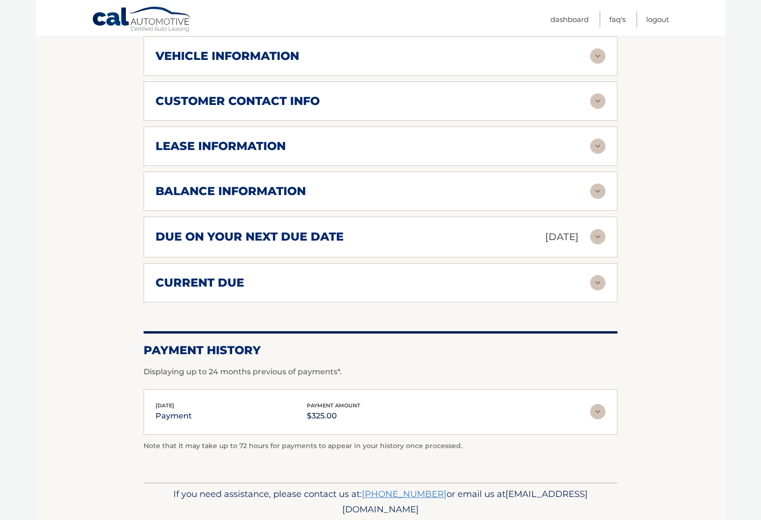
click at [600, 235] on img at bounding box center [597, 236] width 15 height 15
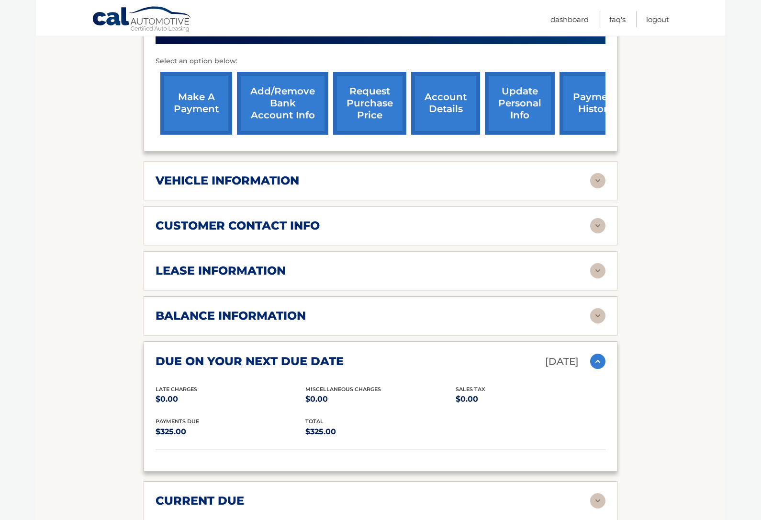
click at [595, 360] on img at bounding box center [597, 361] width 15 height 15
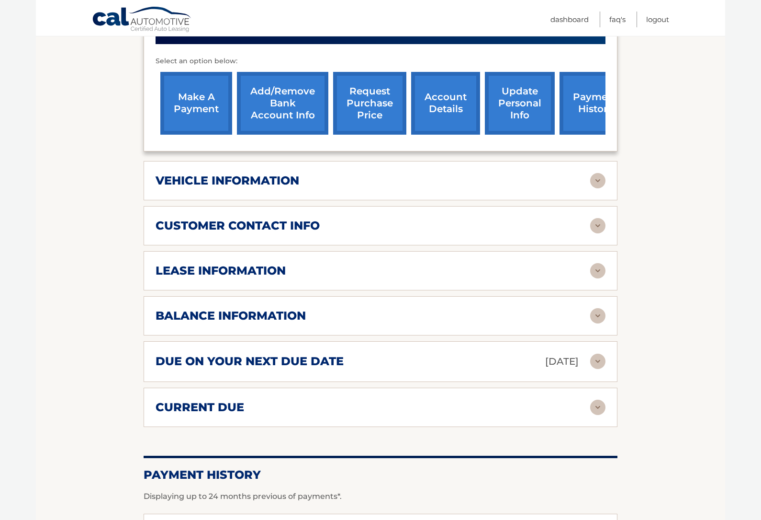
click at [598, 320] on img at bounding box center [597, 315] width 15 height 15
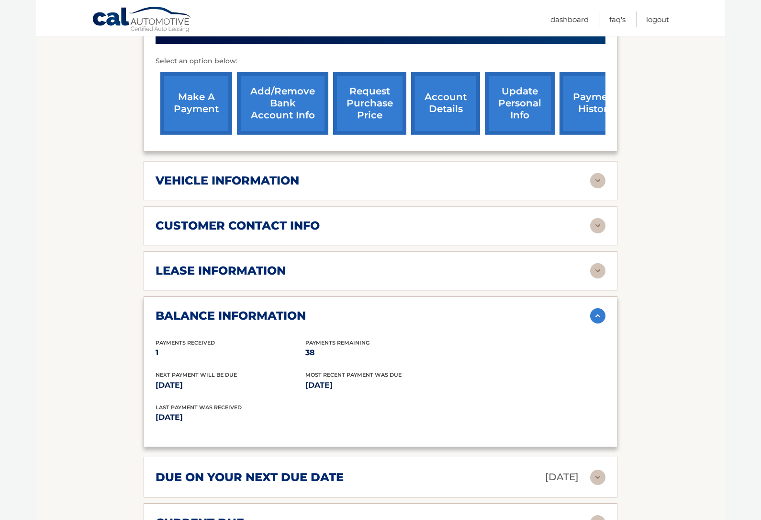
click at [611, 309] on div "balance information Payments Received 1 Payments Remaining 38 Next Payment will…" at bounding box center [381, 371] width 474 height 151
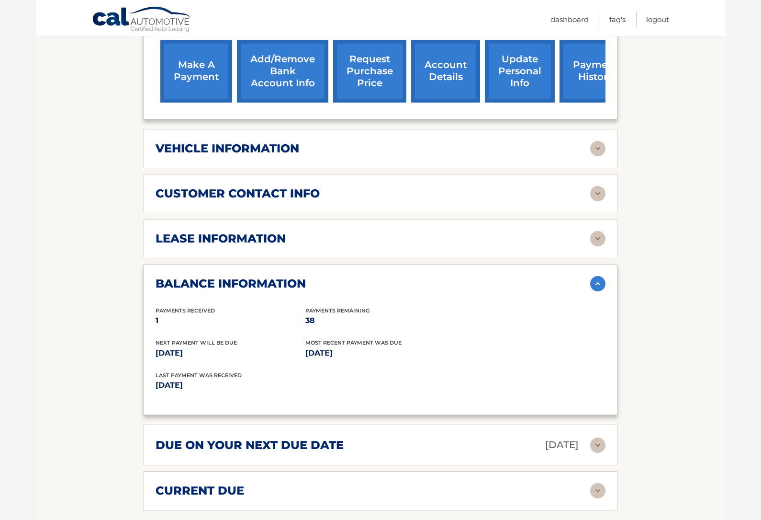
scroll to position [392, 0]
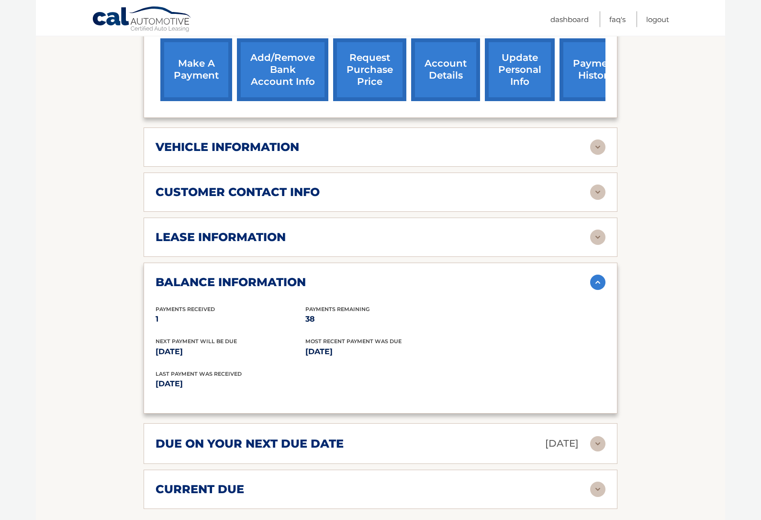
click at [596, 240] on img at bounding box center [597, 237] width 15 height 15
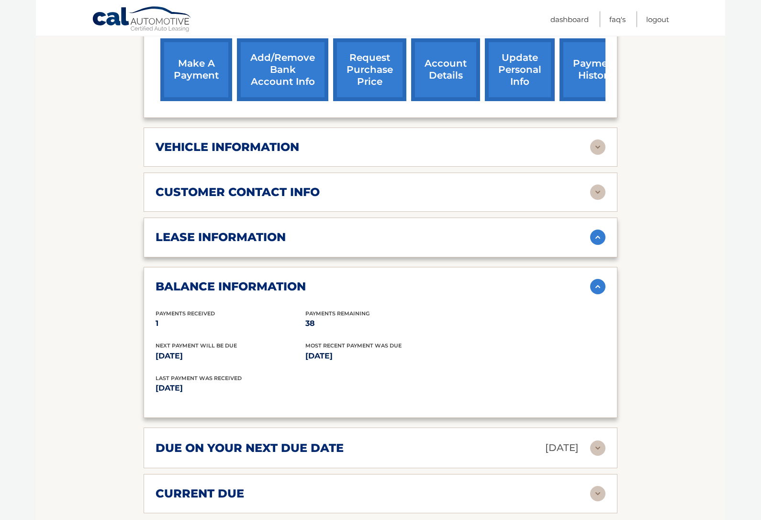
scroll to position [392, 0]
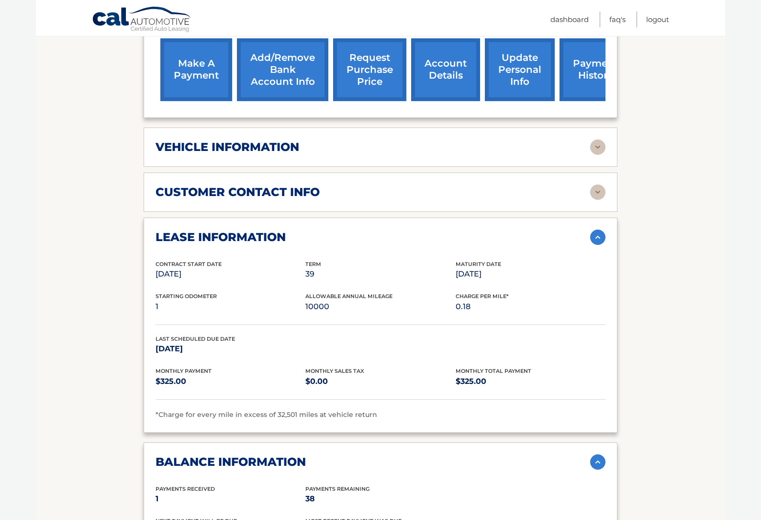
click at [596, 241] on img at bounding box center [597, 236] width 15 height 15
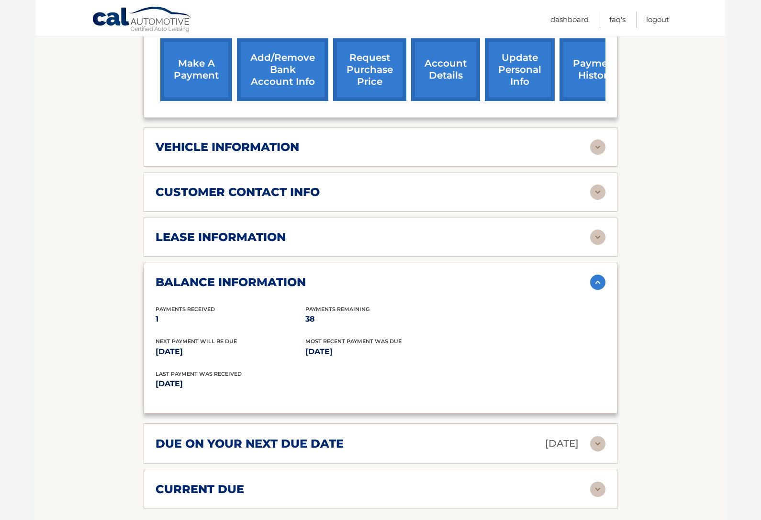
click at [615, 198] on div "customer contact info full name LEILA SOBERANO street address 41 WILBUR ST city…" at bounding box center [381, 191] width 474 height 39
click at [598, 185] on img at bounding box center [597, 191] width 15 height 15
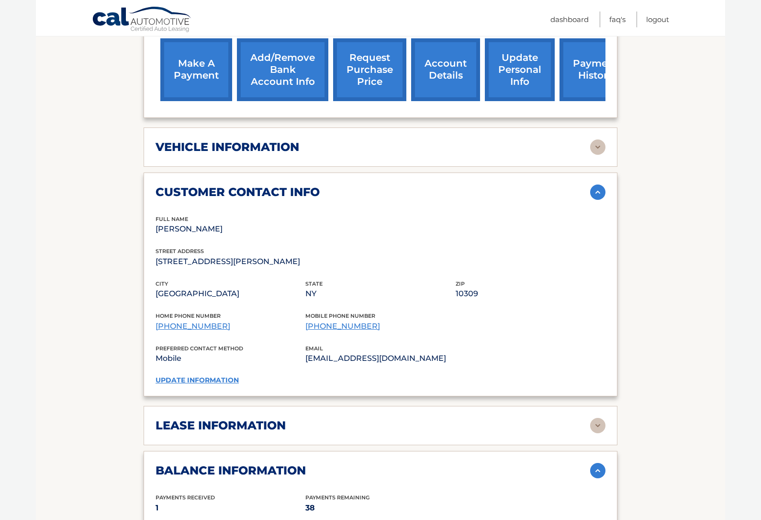
click at [206, 377] on link "update information" at bounding box center [197, 379] width 83 height 9
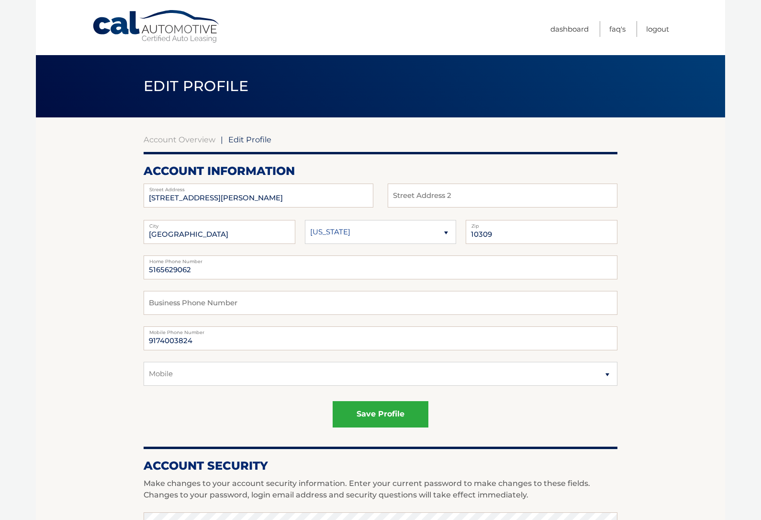
click at [255, 143] on span "Edit Profile" at bounding box center [249, 140] width 43 height 10
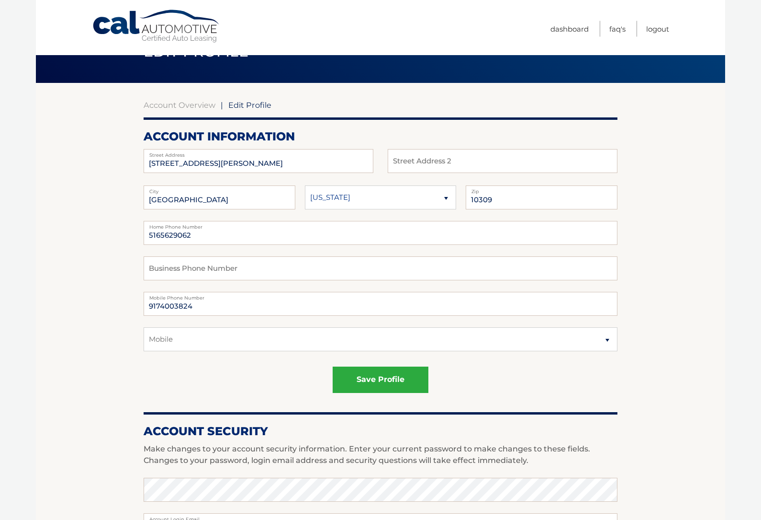
scroll to position [36, 0]
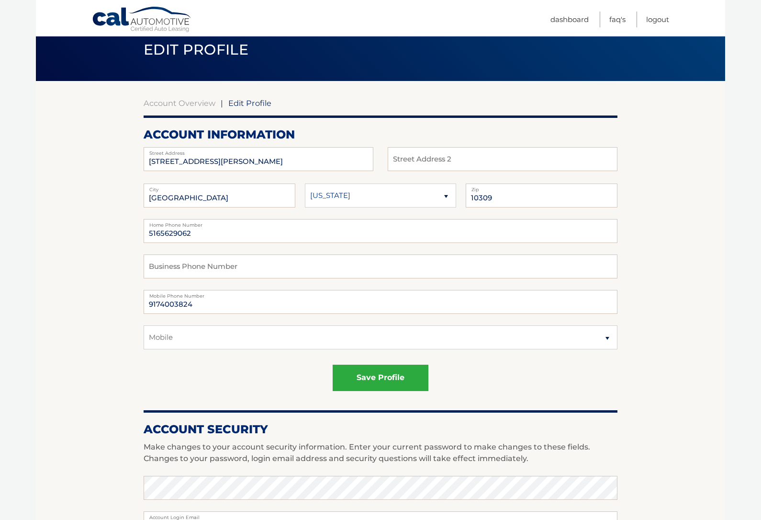
click at [258, 98] on span "Edit Profile" at bounding box center [249, 103] width 43 height 10
click at [239, 100] on span "Edit Profile" at bounding box center [249, 103] width 43 height 10
click at [190, 106] on link "Account Overview" at bounding box center [180, 103] width 72 height 10
click at [181, 98] on link "Account Overview" at bounding box center [180, 103] width 72 height 10
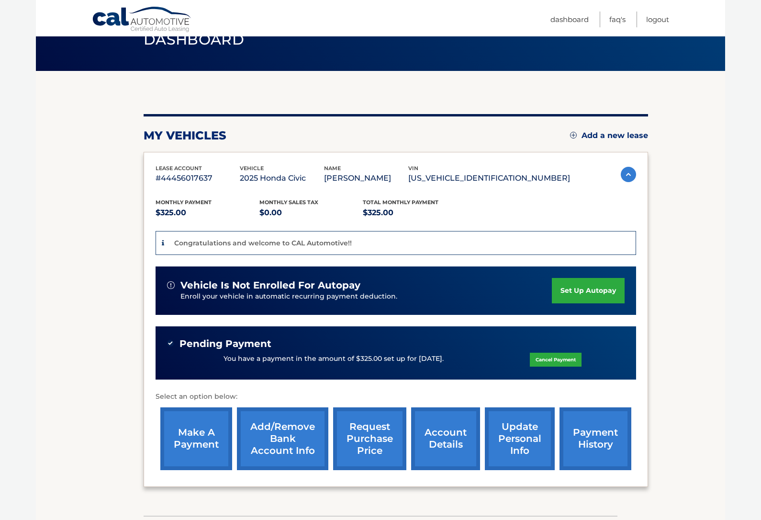
scroll to position [81, 0]
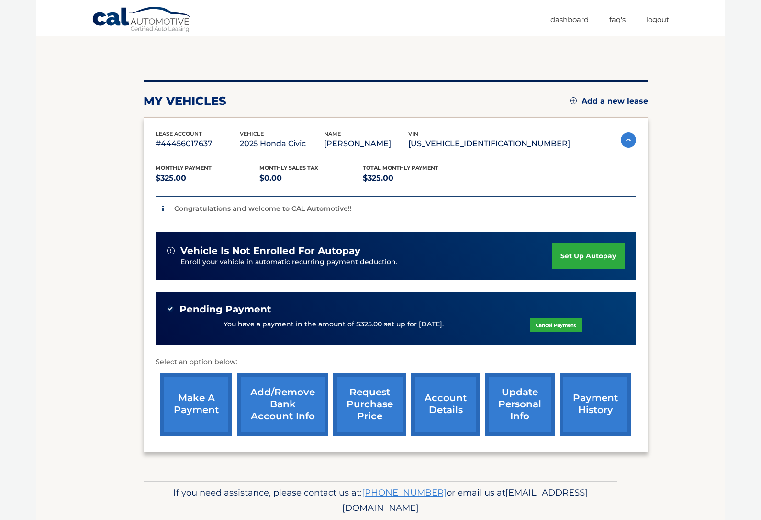
click at [444, 424] on link "account details" at bounding box center [445, 404] width 69 height 63
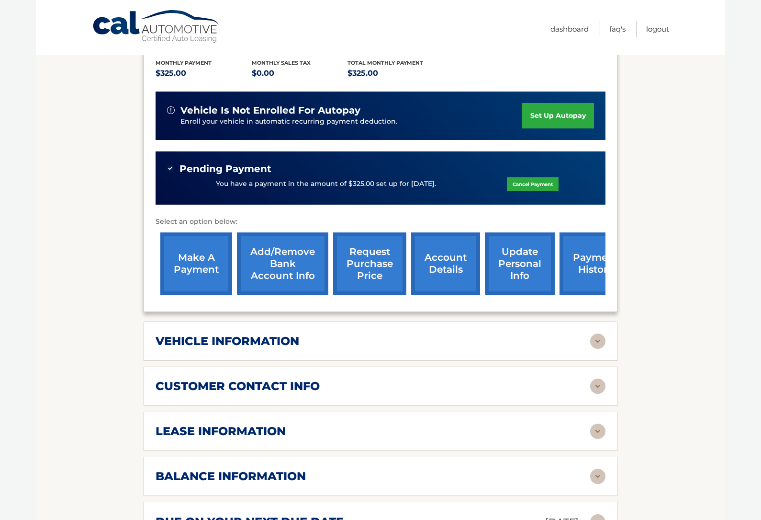
scroll to position [484, 0]
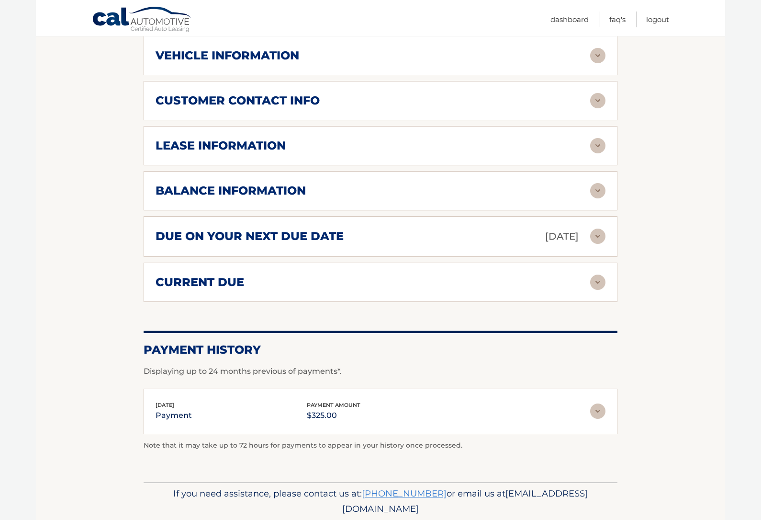
click at [590, 286] on img at bounding box center [597, 281] width 15 height 15
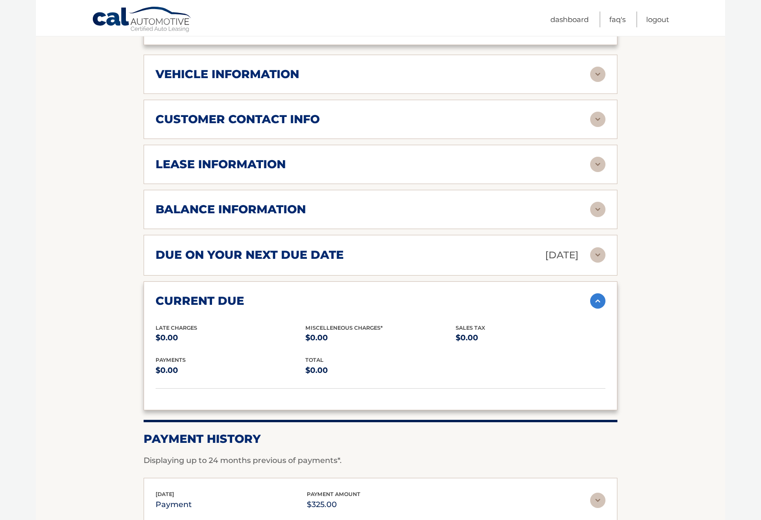
click at [602, 293] on img at bounding box center [597, 300] width 15 height 15
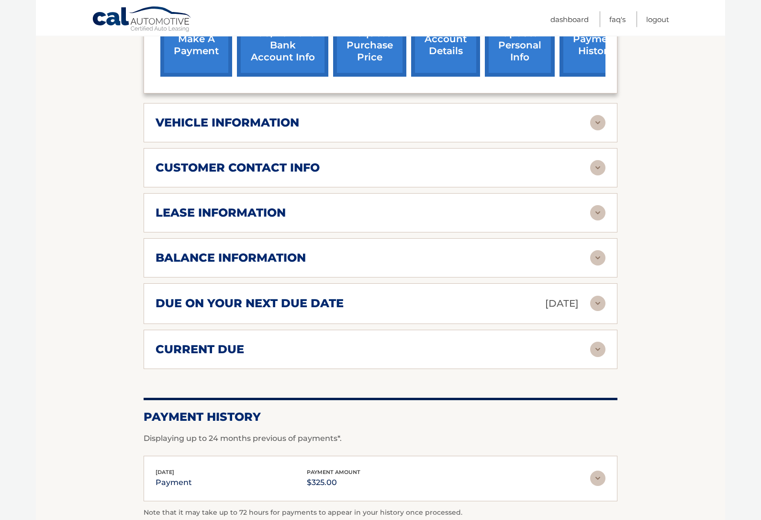
click at [596, 306] on img at bounding box center [597, 303] width 15 height 15
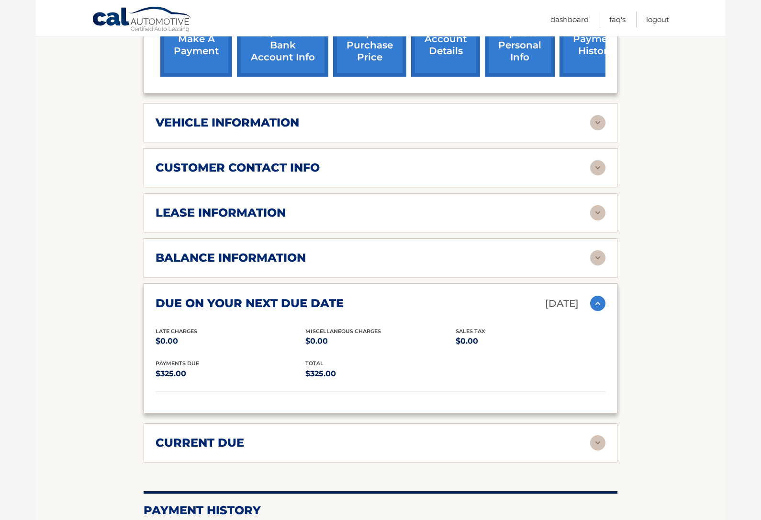
click at [593, 298] on img at bounding box center [597, 302] width 15 height 15
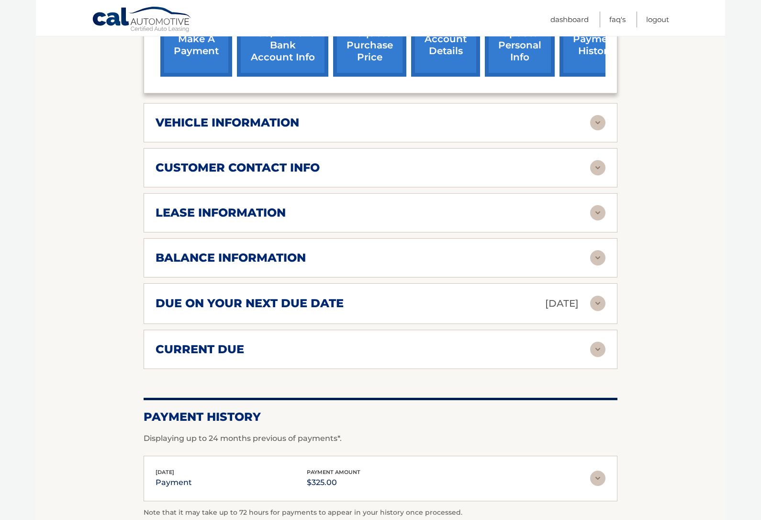
click at [613, 264] on div "balance information Payments Received 1 Payments Remaining 38 Next Payment will…" at bounding box center [381, 257] width 474 height 39
click at [600, 215] on img at bounding box center [597, 212] width 15 height 15
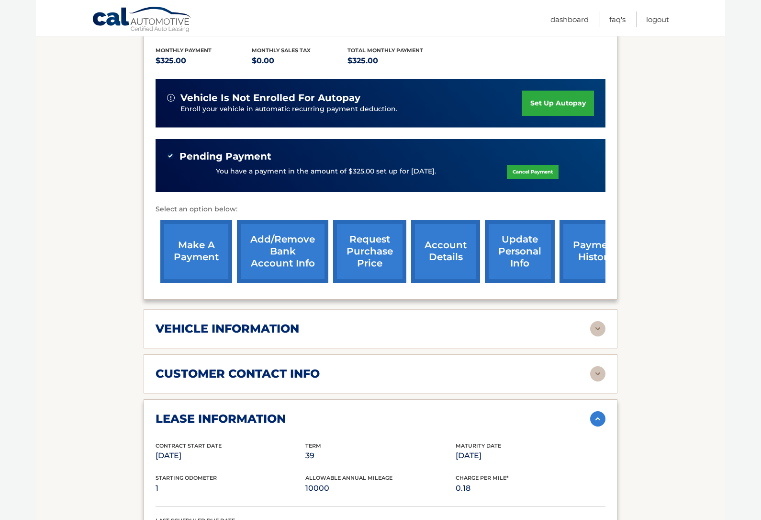
scroll to position [0, 0]
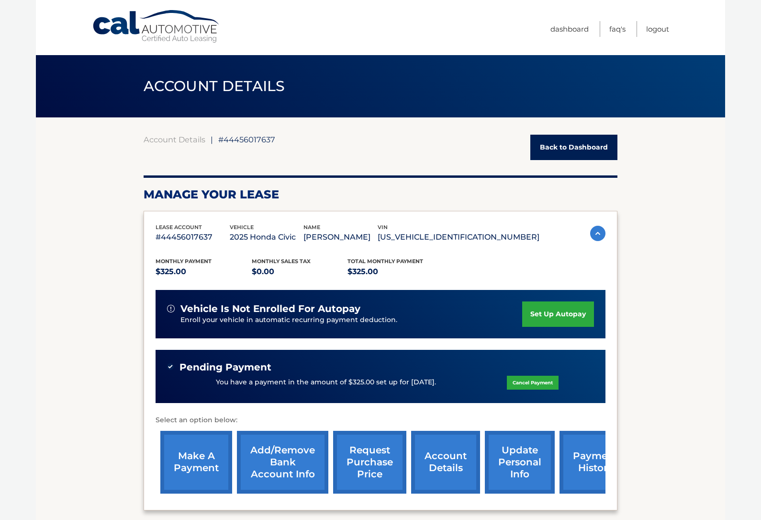
click at [655, 24] on link "Logout" at bounding box center [657, 29] width 23 height 16
